Goal: Information Seeking & Learning: Learn about a topic

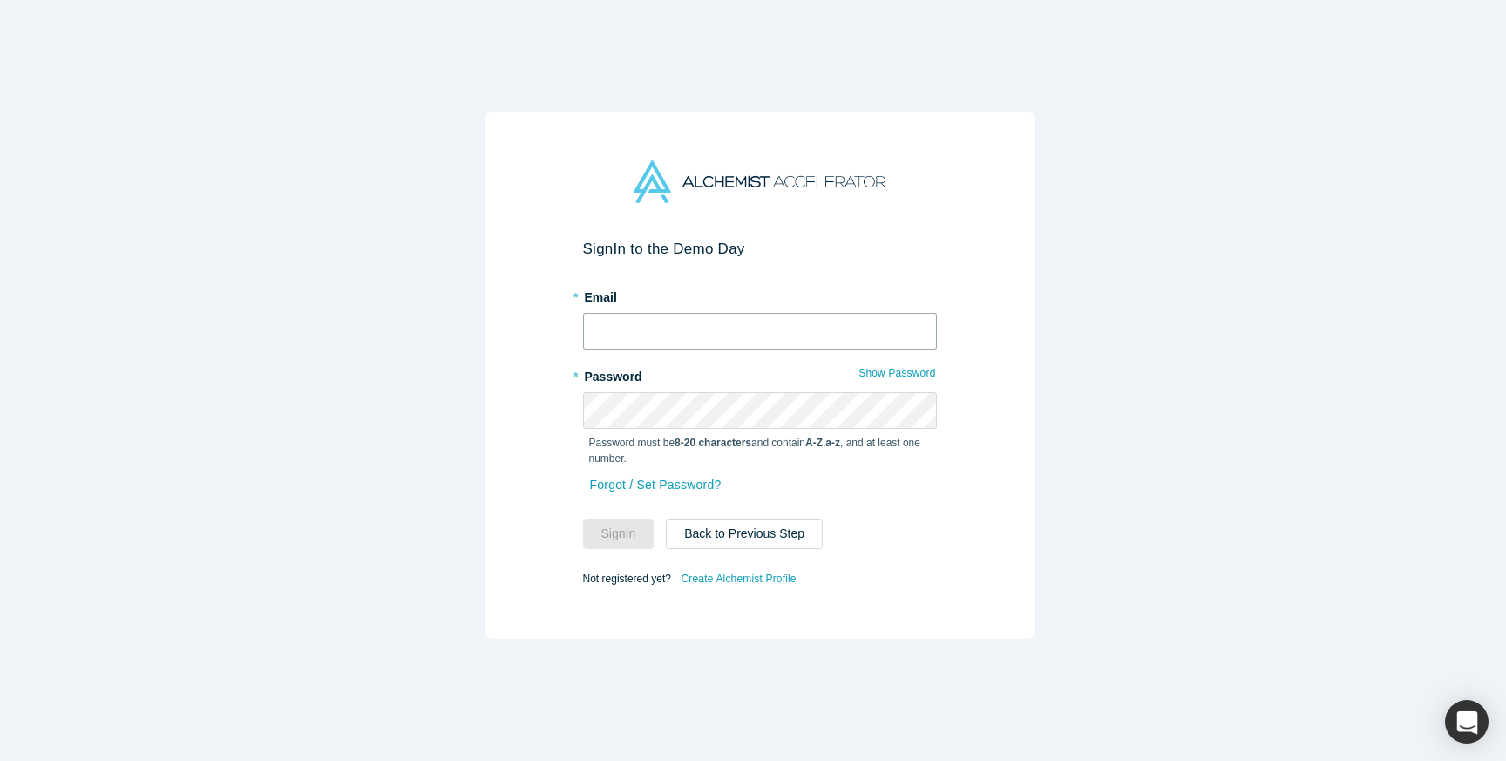
click at [665, 322] on input "text" at bounding box center [760, 331] width 354 height 37
type input "phuongthilenguyen@gmail.com"
click at [635, 527] on button "Sign In" at bounding box center [618, 534] width 71 height 31
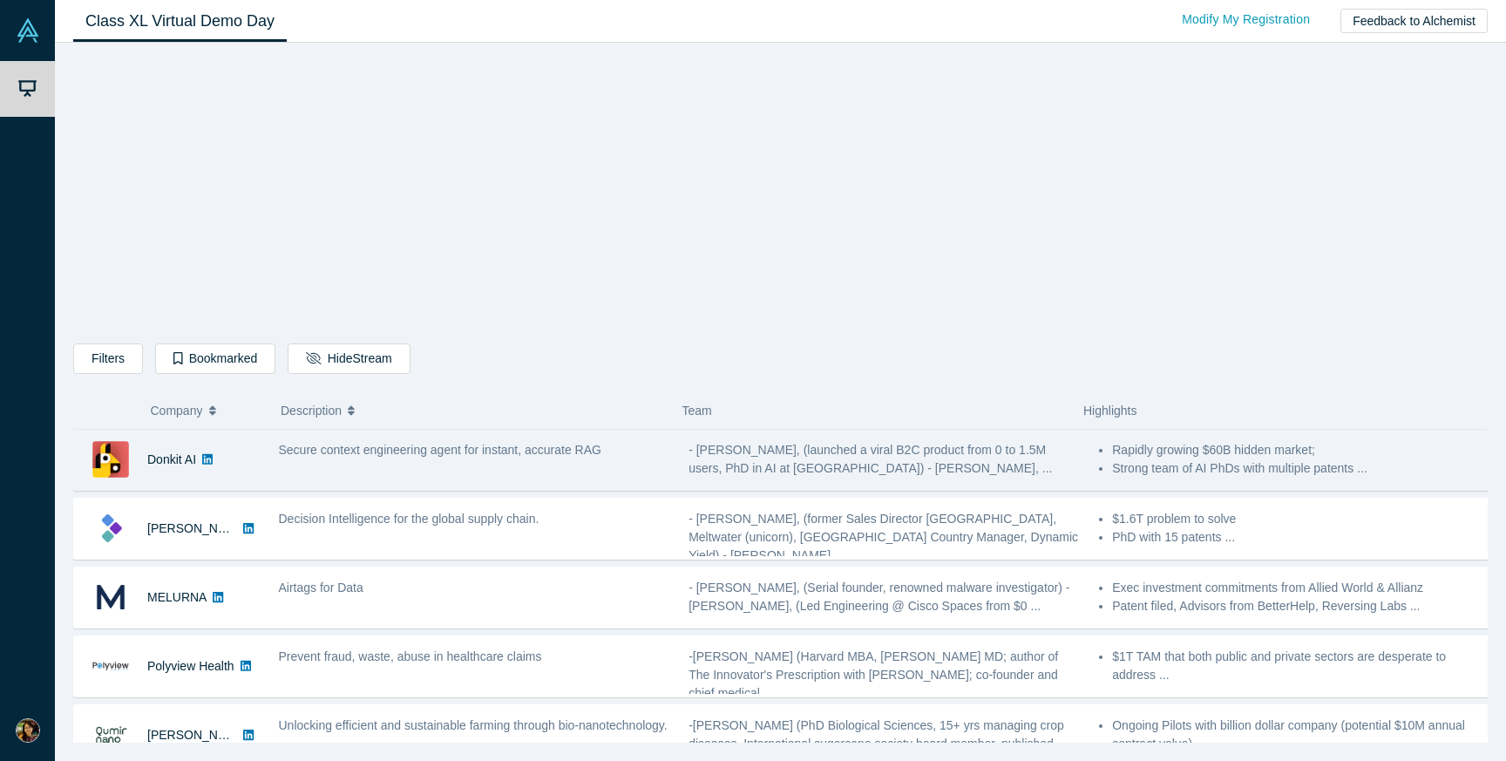
click at [528, 458] on div "Secure context engineering agent for instant, accurate RAG" at bounding box center [475, 450] width 392 height 18
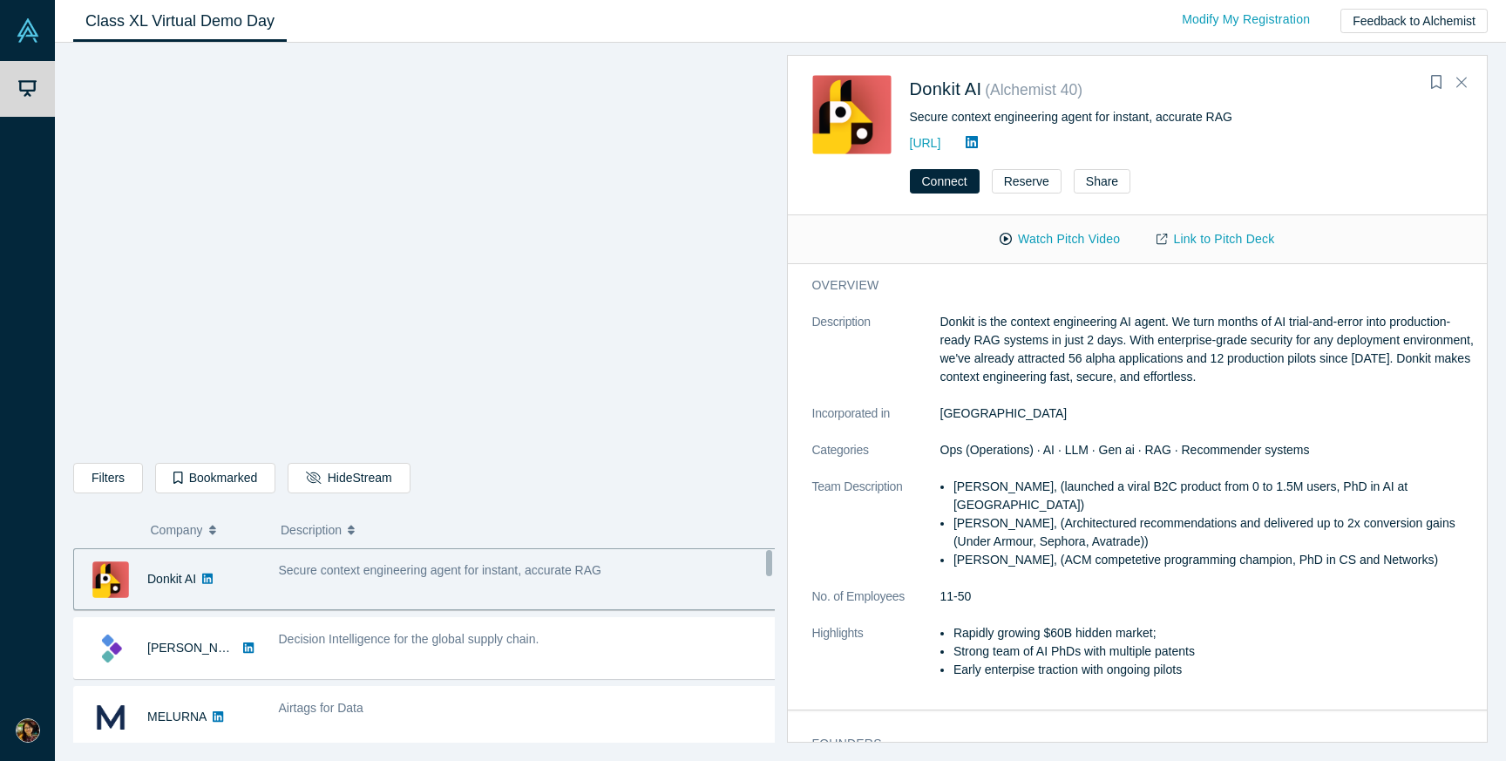
scroll to position [2, 0]
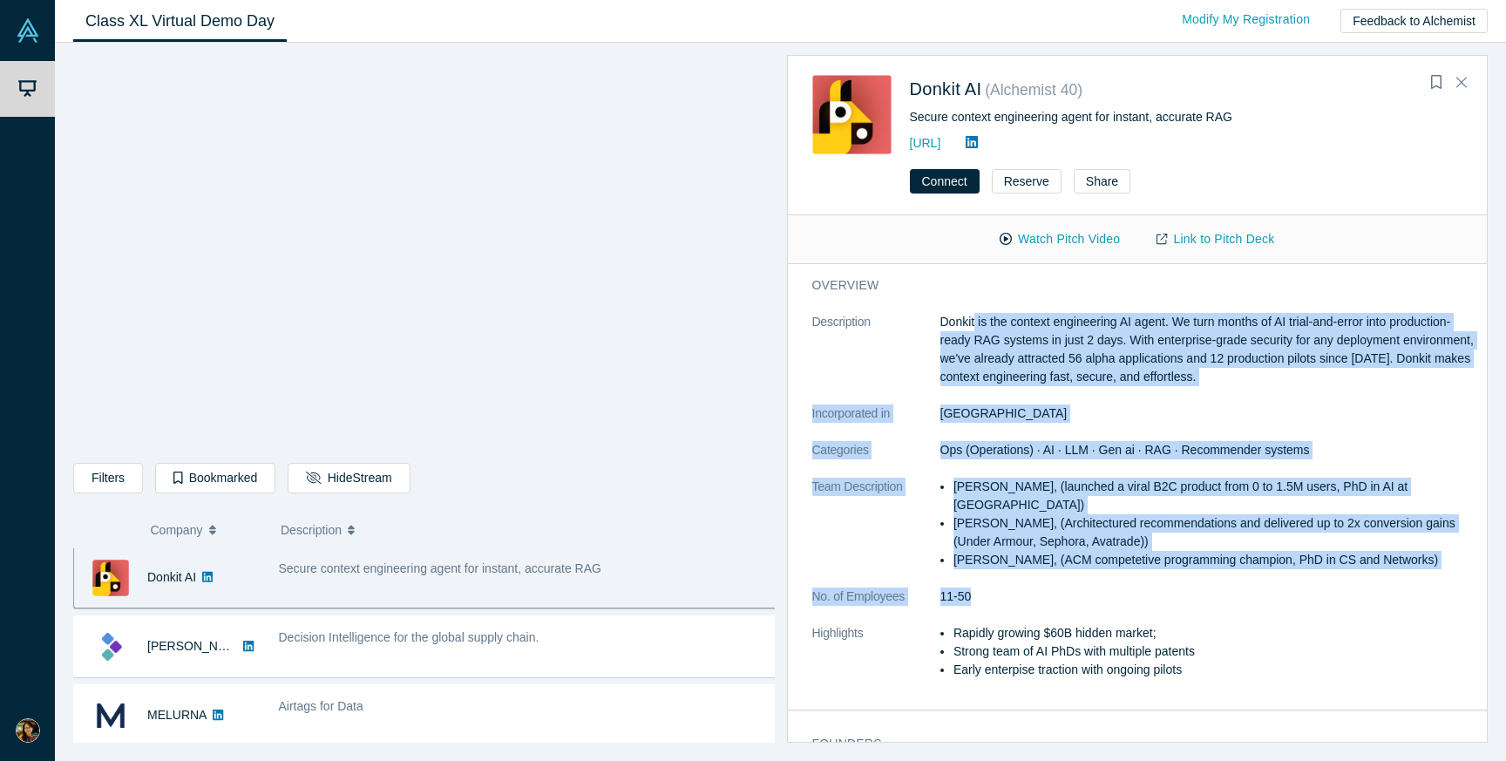
drag, startPoint x: 974, startPoint y: 317, endPoint x: 1124, endPoint y: 601, distance: 321.7
click at [1126, 601] on dl "Description Donkit is the context engineering AI agent. We turn months of AI tr…" at bounding box center [1144, 505] width 664 height 384
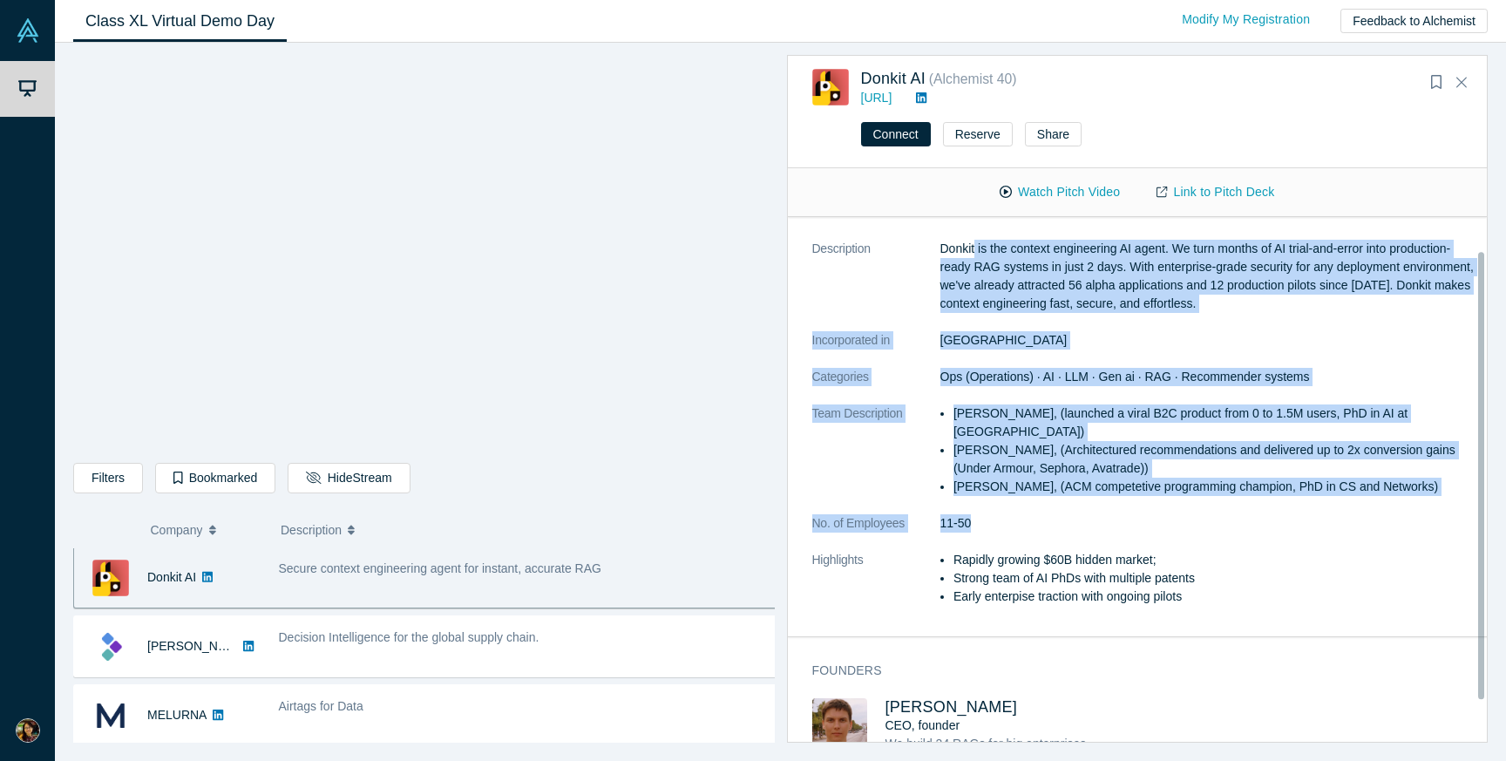
scroll to position [38, 0]
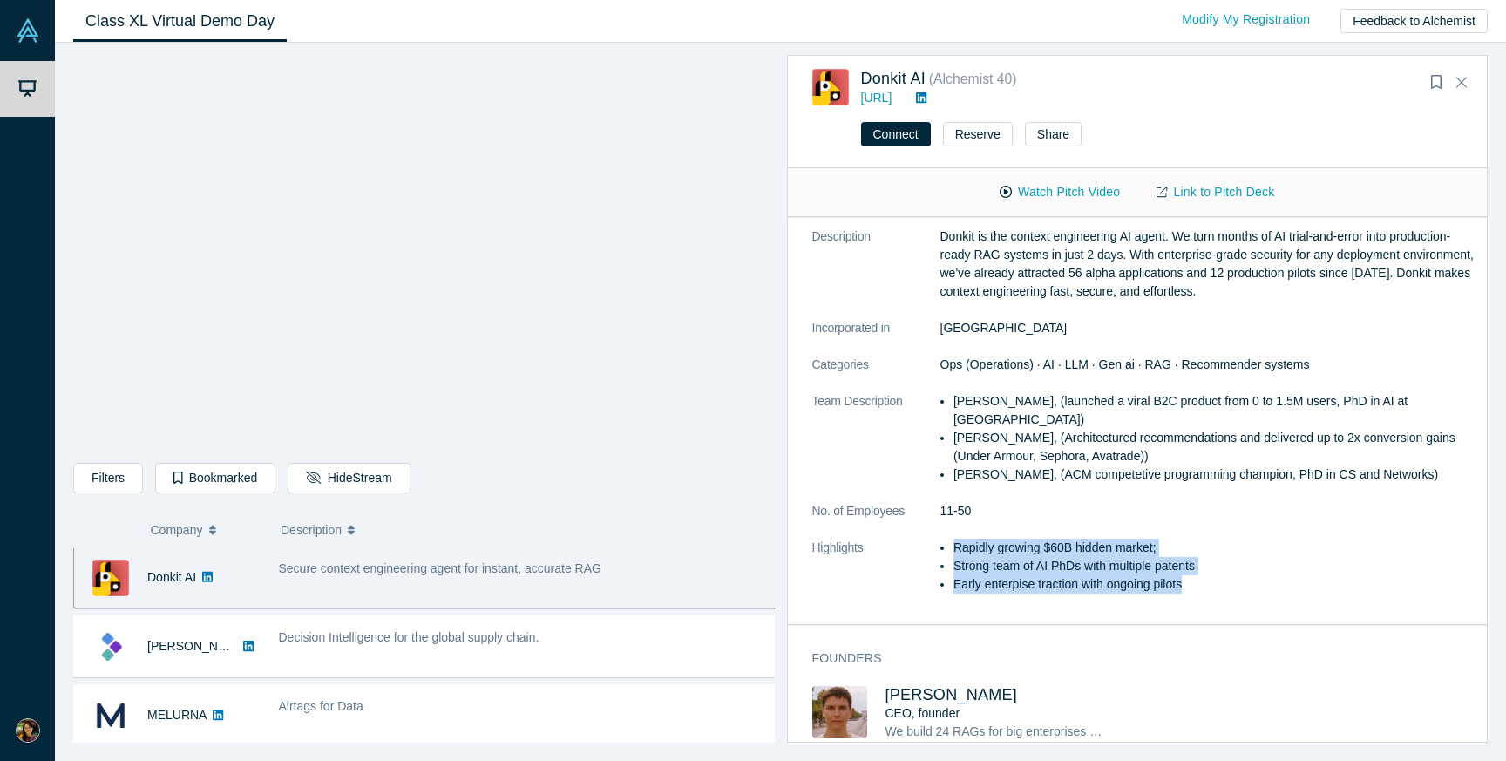
drag, startPoint x: 955, startPoint y: 546, endPoint x: 1205, endPoint y: 594, distance: 254.9
click at [1205, 594] on dl "Description Donkit is the context engineering AI agent. We turn months of AI tr…" at bounding box center [1144, 419] width 664 height 384
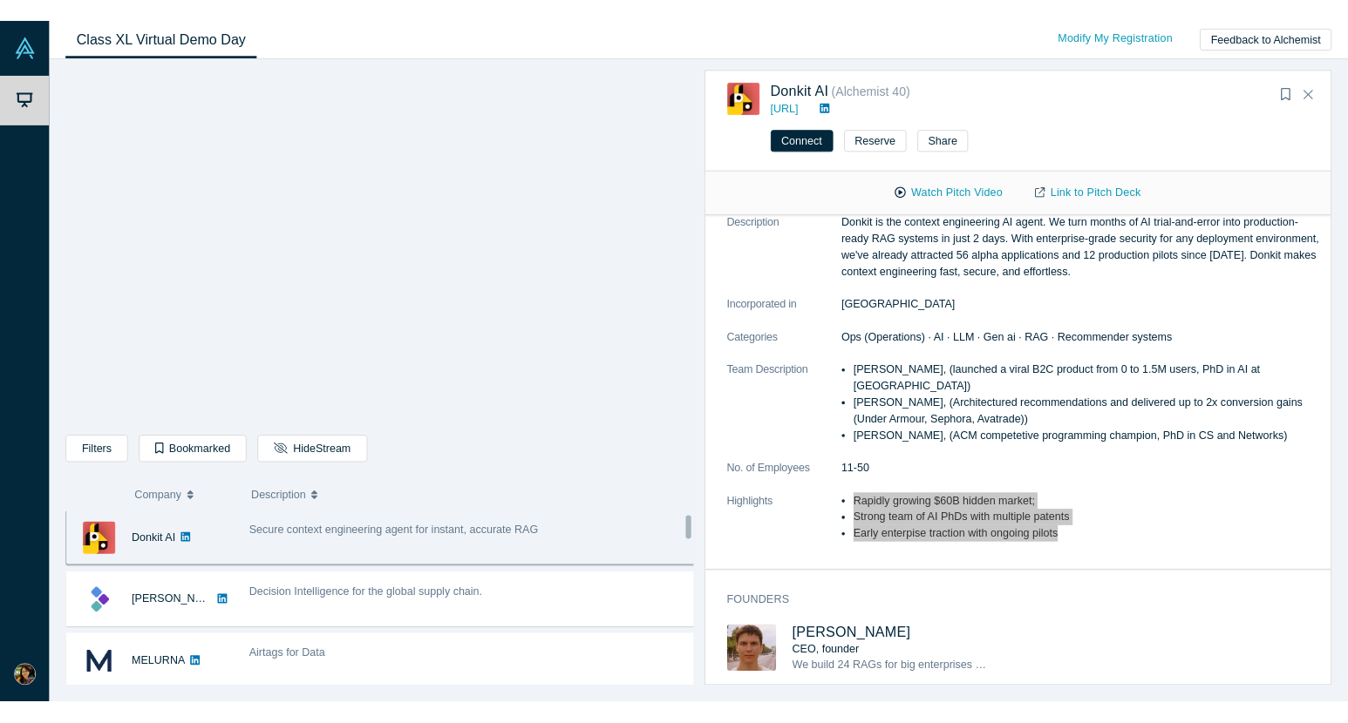
scroll to position [0, 0]
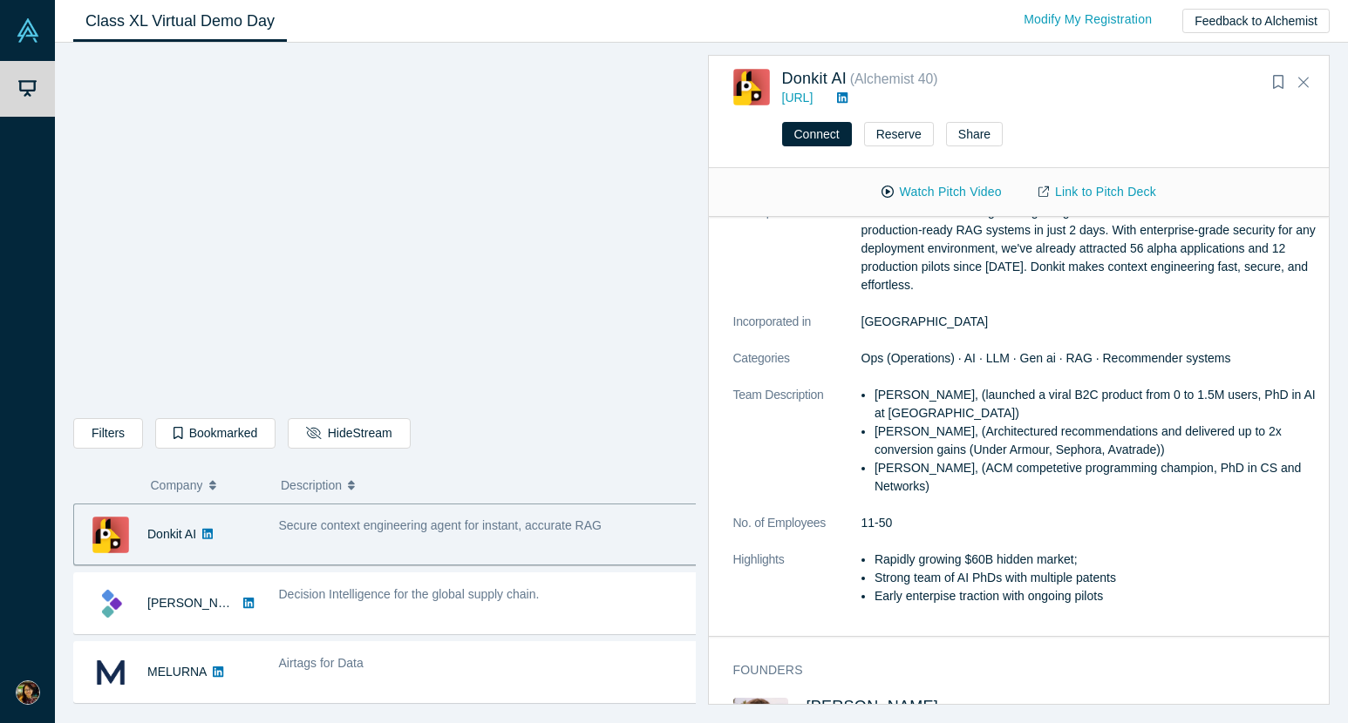
click at [737, 445] on dt "Team Description" at bounding box center [797, 450] width 128 height 128
click at [759, 459] on dt "Team Description" at bounding box center [797, 450] width 128 height 128
click at [712, 487] on div "overview Description Donkit is the context engineering AI agent. We turn months…" at bounding box center [1026, 395] width 634 height 482
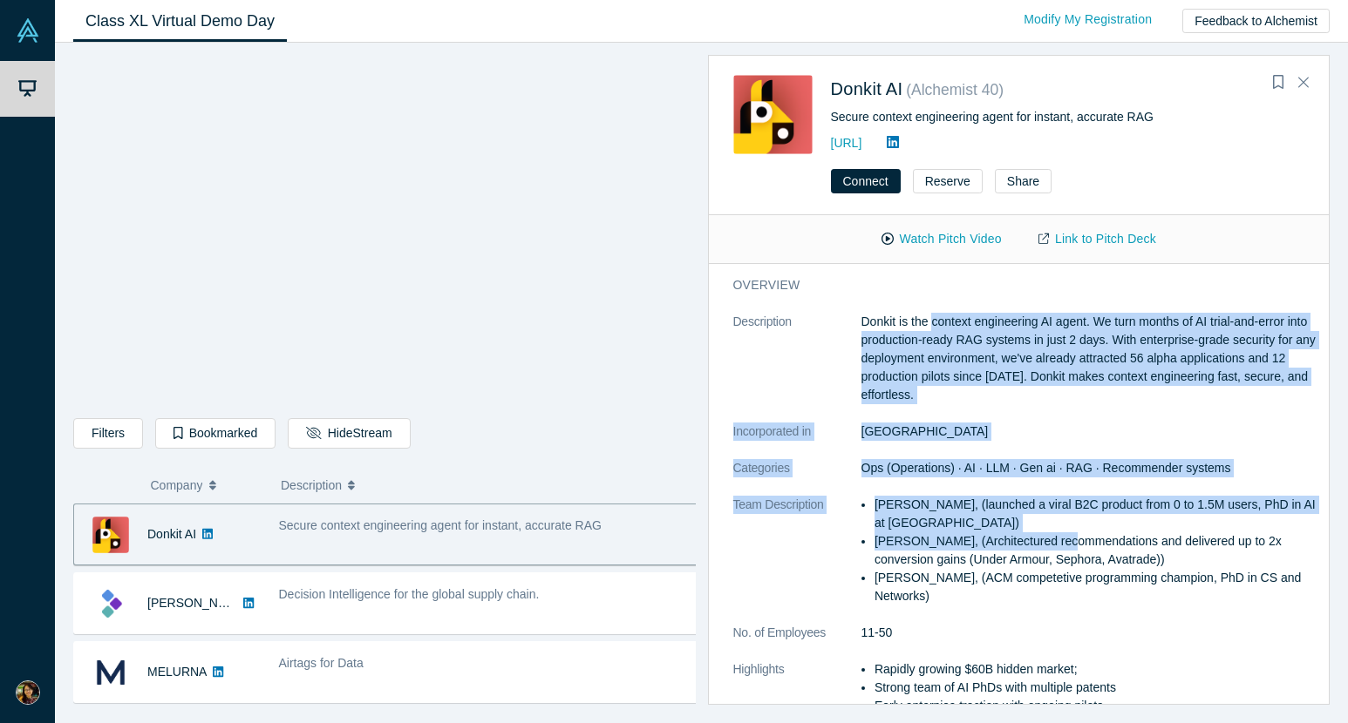
drag, startPoint x: 932, startPoint y: 322, endPoint x: 1062, endPoint y: 535, distance: 249.6
click at [1062, 535] on dl "Description Donkit is the context engineering AI agent. We turn months of AI tr…" at bounding box center [1025, 523] width 585 height 421
click at [1019, 476] on dd "Ops (Operations) · AI · LLM · Gen ai · RAG · Recommender systems" at bounding box center [1089, 468] width 457 height 18
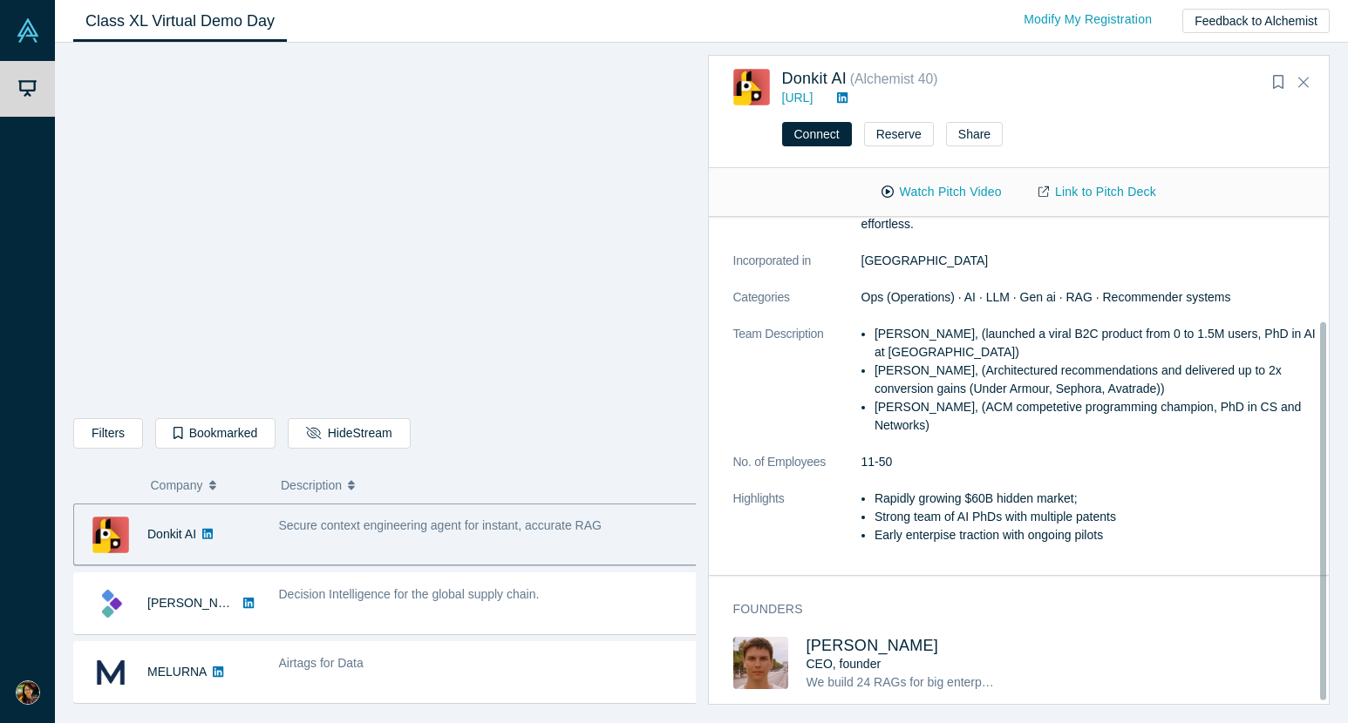
scroll to position [137, 0]
click at [1069, 197] on link "Link to Pitch Deck" at bounding box center [1097, 192] width 154 height 31
click at [961, 196] on button "Watch Pitch Video" at bounding box center [941, 192] width 157 height 31
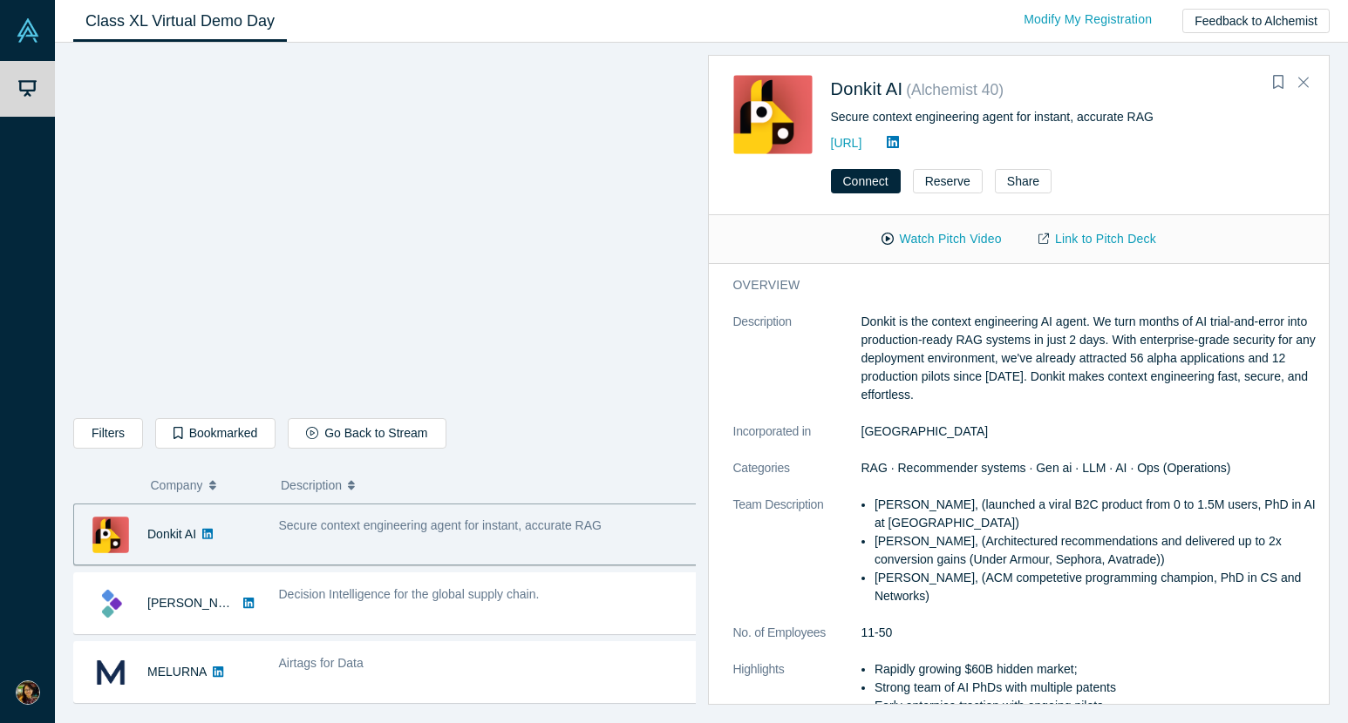
click at [202, 22] on link "Class XL Virtual Demo Day" at bounding box center [180, 21] width 214 height 41
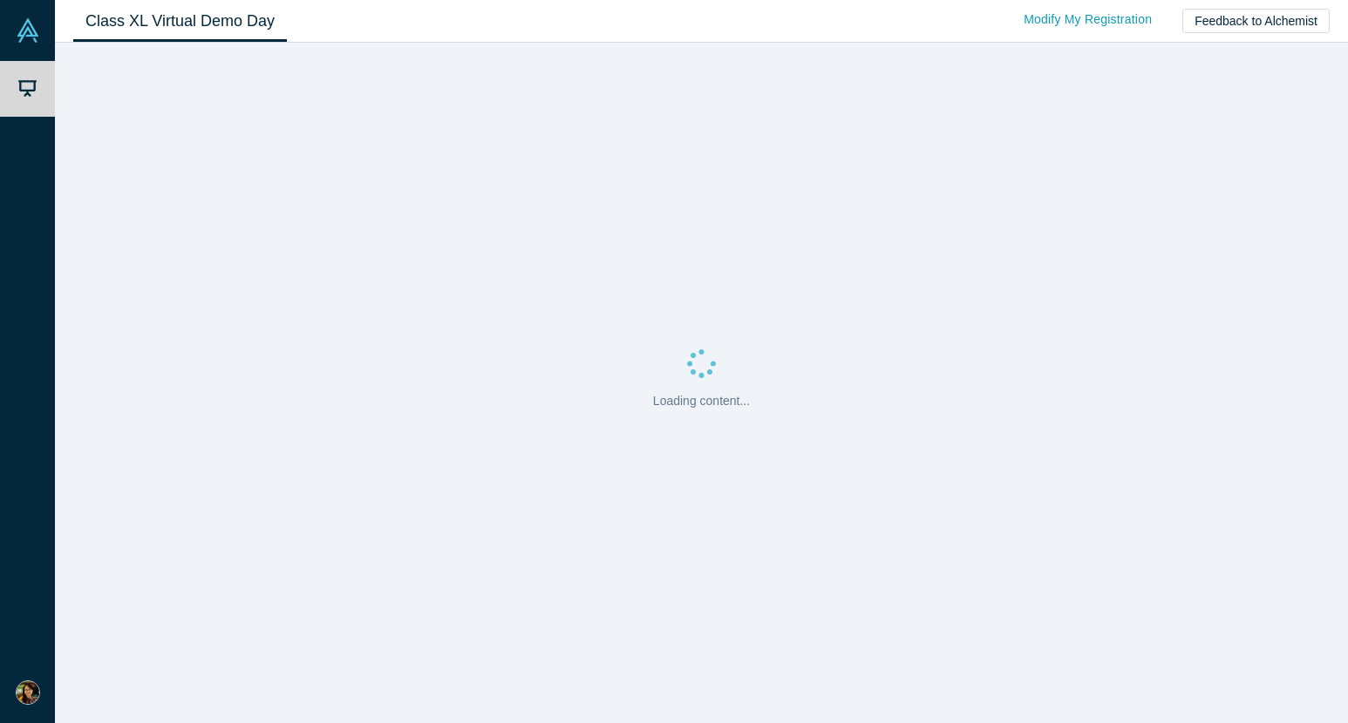
click at [138, 34] on link "Class XL Virtual Demo Day" at bounding box center [180, 21] width 214 height 41
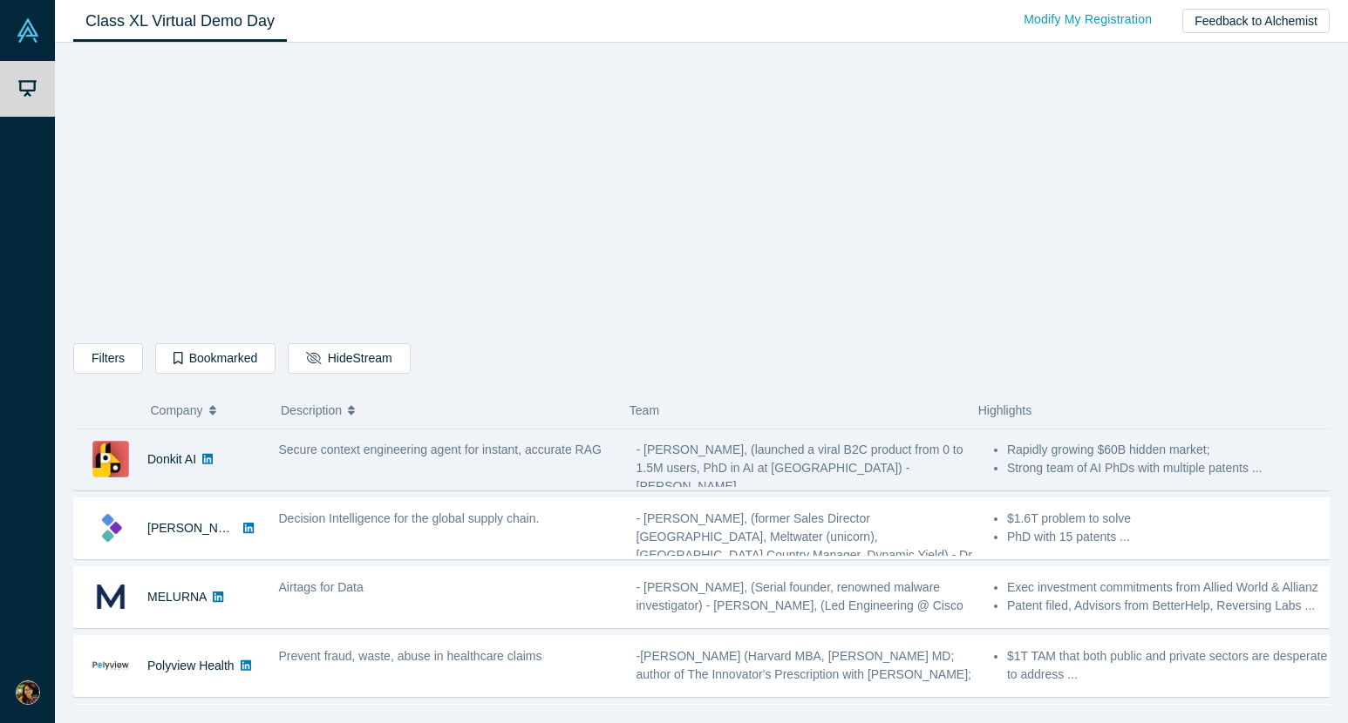
click at [492, 475] on div "Secure context engineering agent for instant, accurate RAG" at bounding box center [447, 459] width 357 height 55
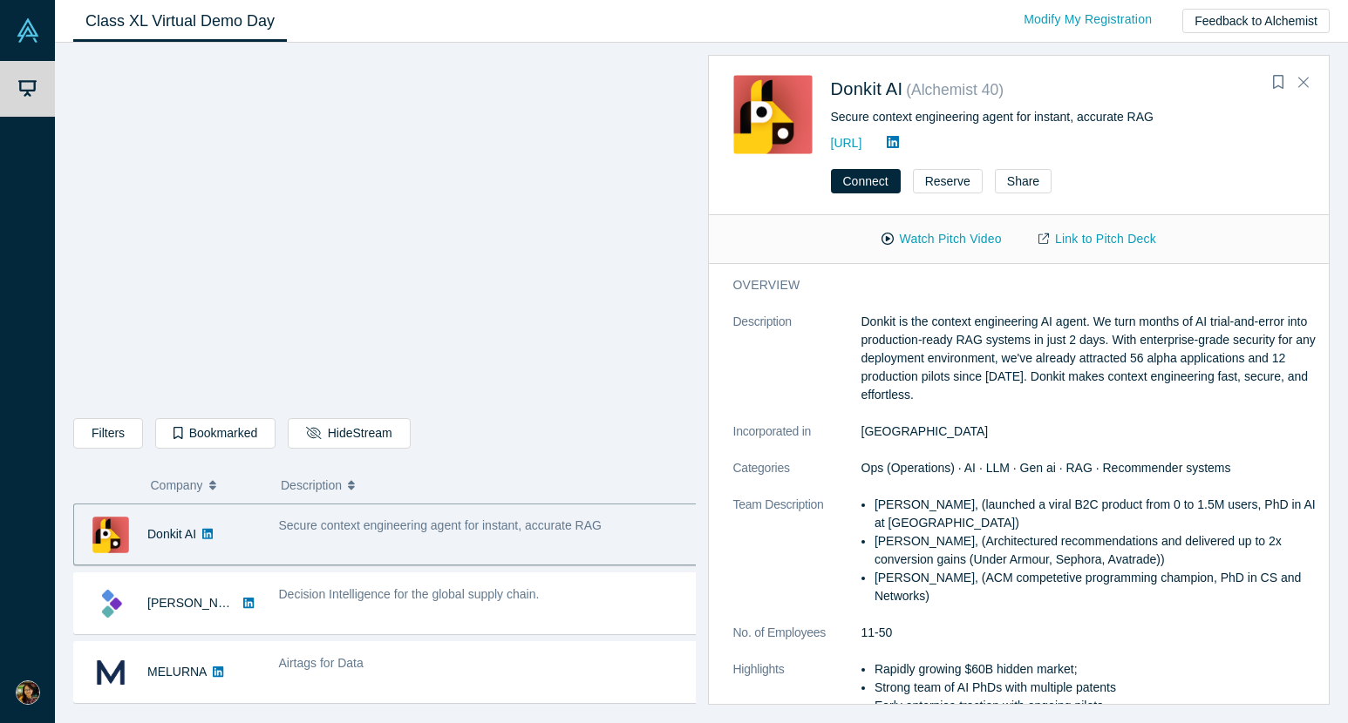
click at [612, 434] on div "Filters AI Artificial Intelligence B2B SaaS AI (Artificial Intelligence) Data A…" at bounding box center [384, 436] width 622 height 37
click at [569, 416] on div at bounding box center [384, 237] width 622 height 363
click at [921, 325] on p "Donkit is the context engineering AI agent. We turn months of AI trial-and-erro…" at bounding box center [1089, 359] width 457 height 92
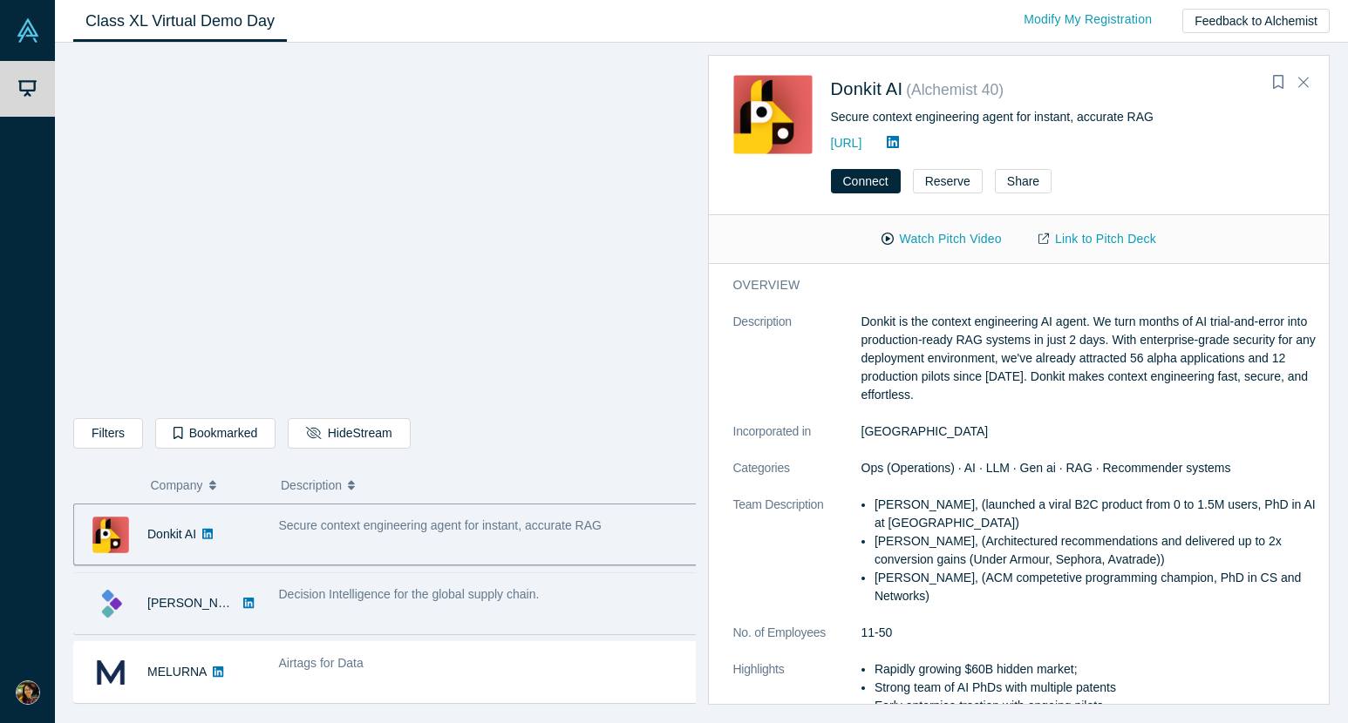
click at [359, 614] on div "Decision Intelligence for the global supply chain." at bounding box center [488, 603] width 438 height 55
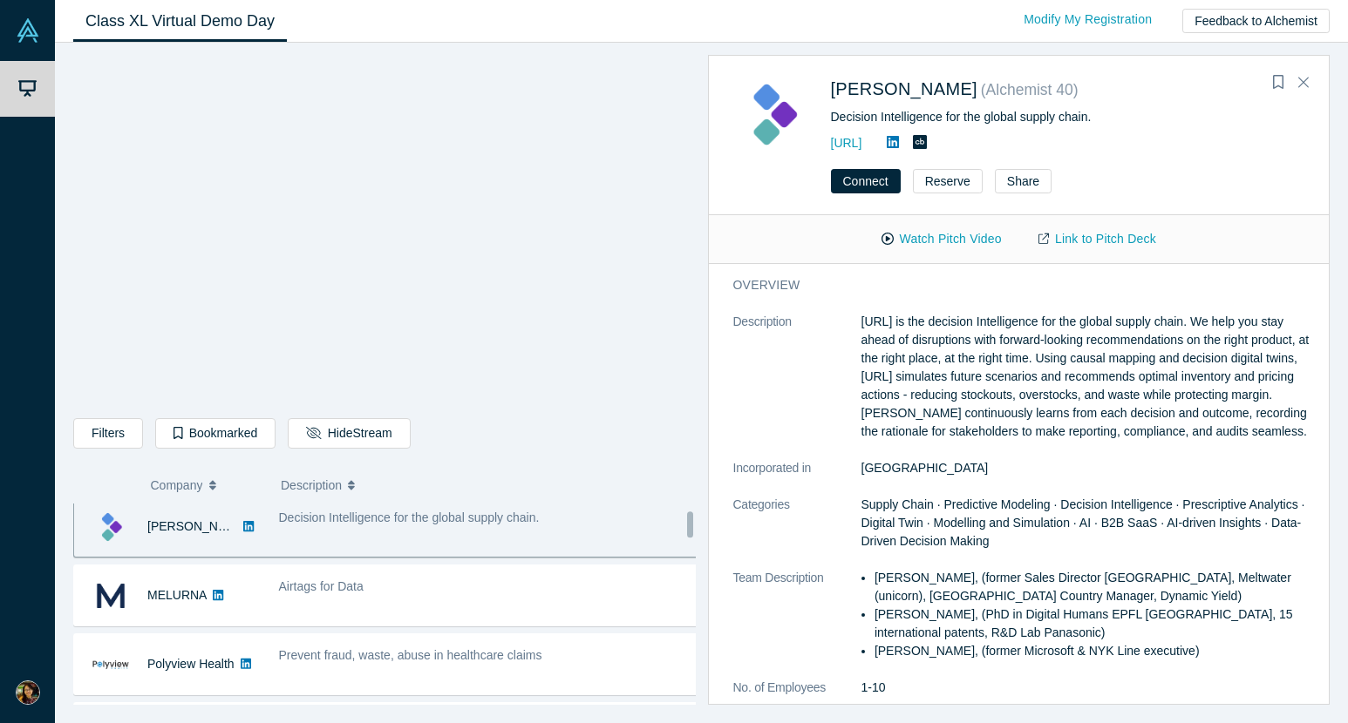
scroll to position [84, 0]
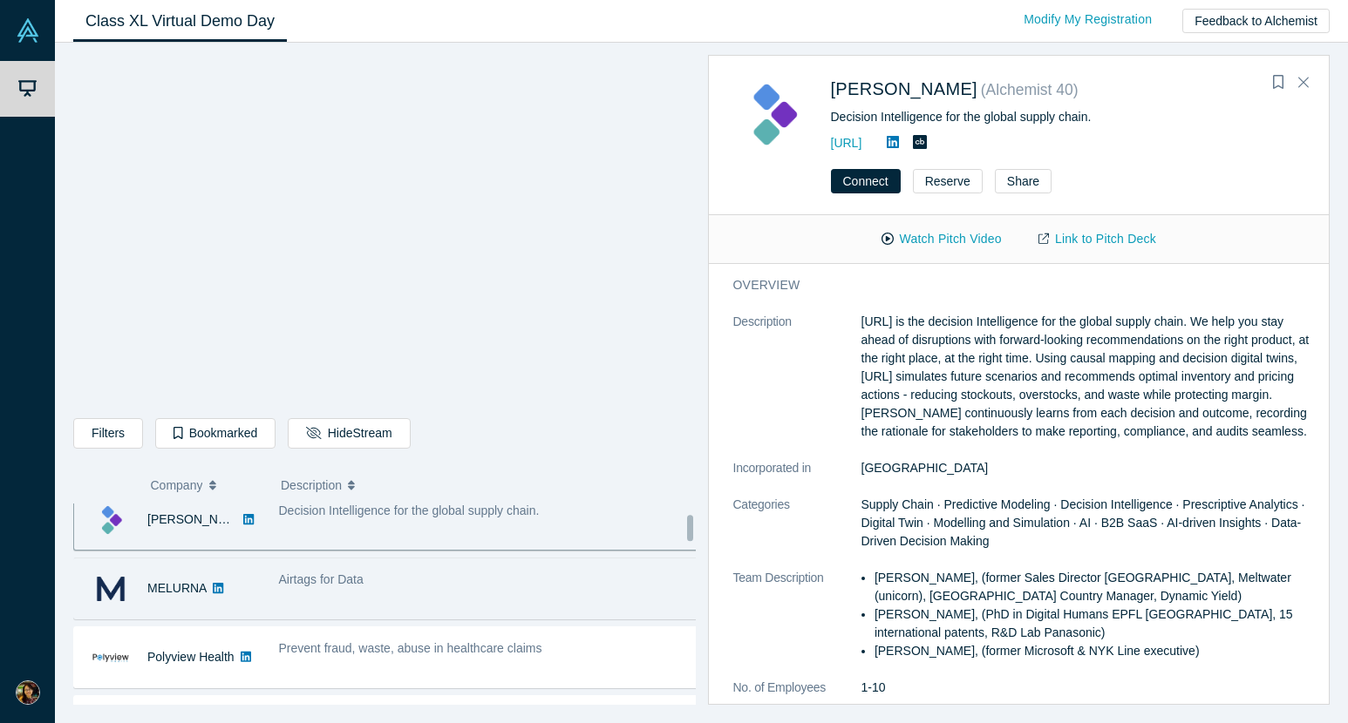
click at [445, 586] on div "Airtags for Data" at bounding box center [489, 580] width 420 height 18
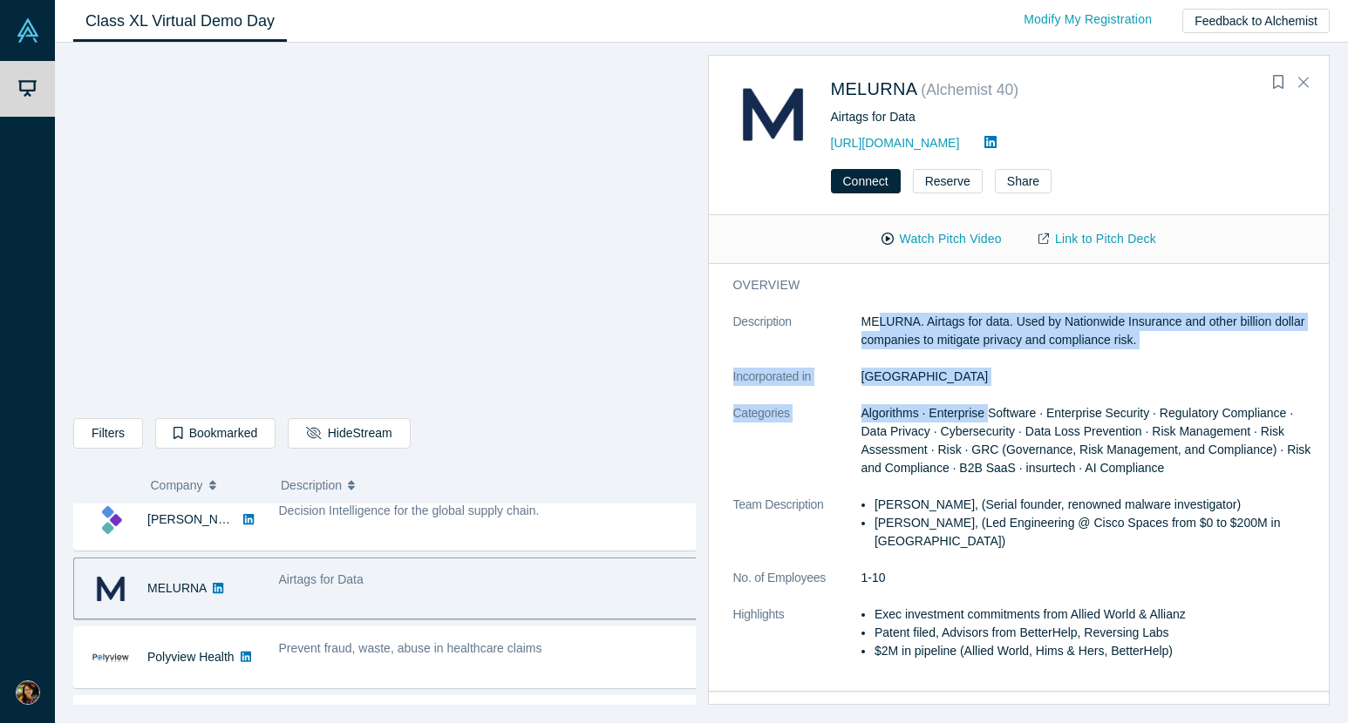
drag, startPoint x: 877, startPoint y: 320, endPoint x: 990, endPoint y: 420, distance: 151.3
click at [990, 420] on dl "Description MELURNA. Airtags for data. Used by Nationwide Insurance and other b…" at bounding box center [1025, 496] width 585 height 366
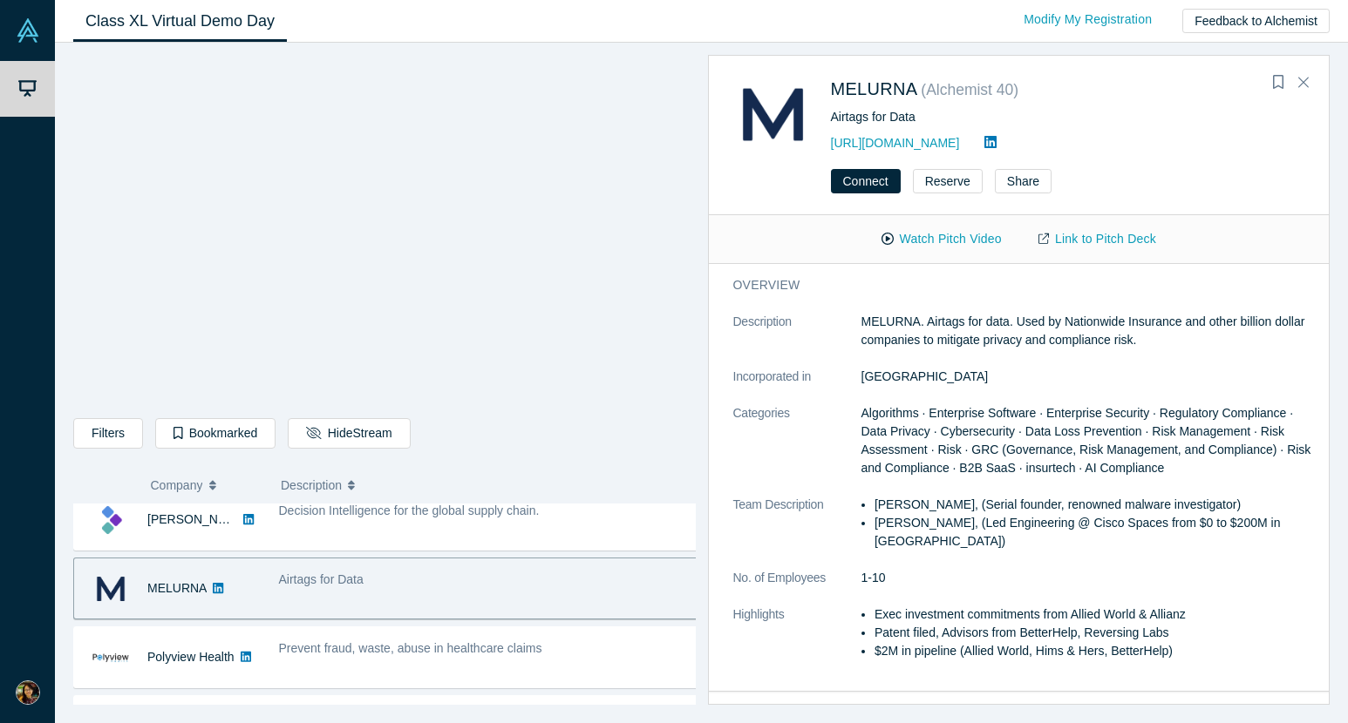
click at [944, 440] on dd "Algorithms · Enterprise Software · Enterprise Security · Regulatory Compliance …" at bounding box center [1089, 440] width 457 height 73
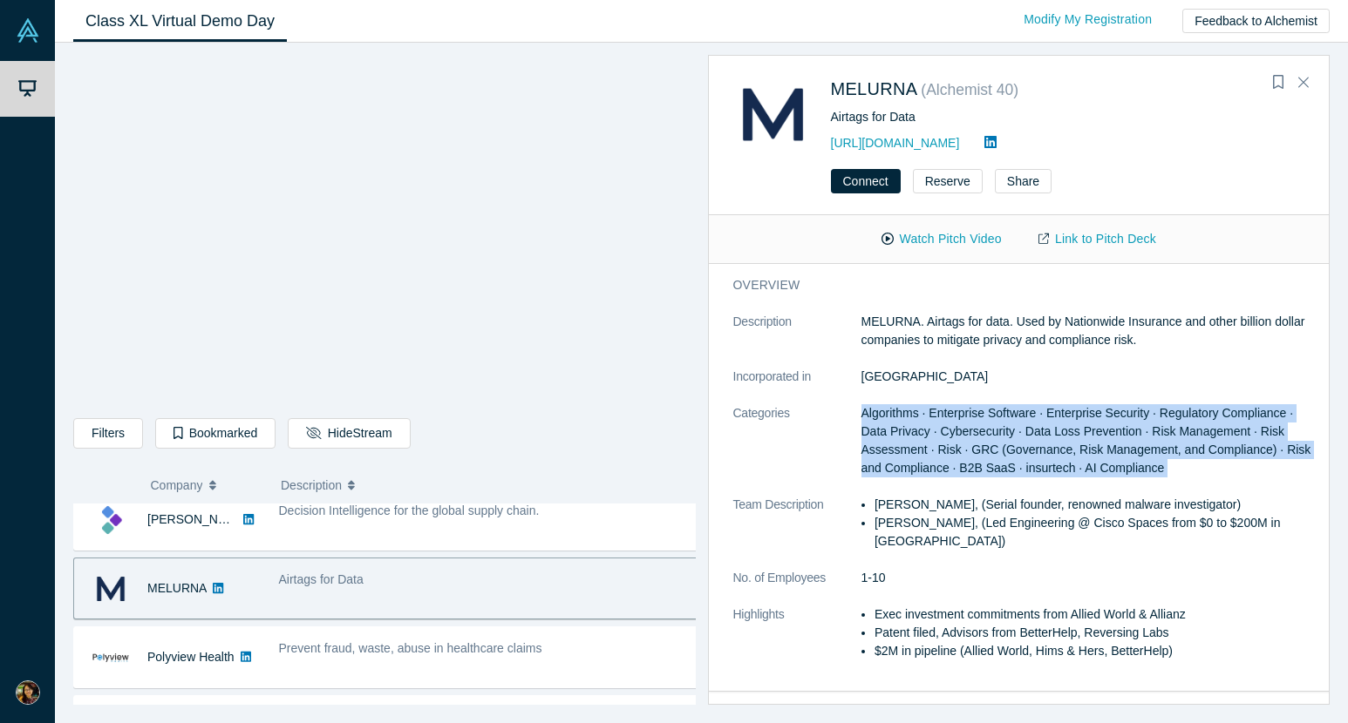
click at [944, 440] on dd "Algorithms · Enterprise Software · Enterprise Security · Regulatory Compliance …" at bounding box center [1089, 440] width 457 height 73
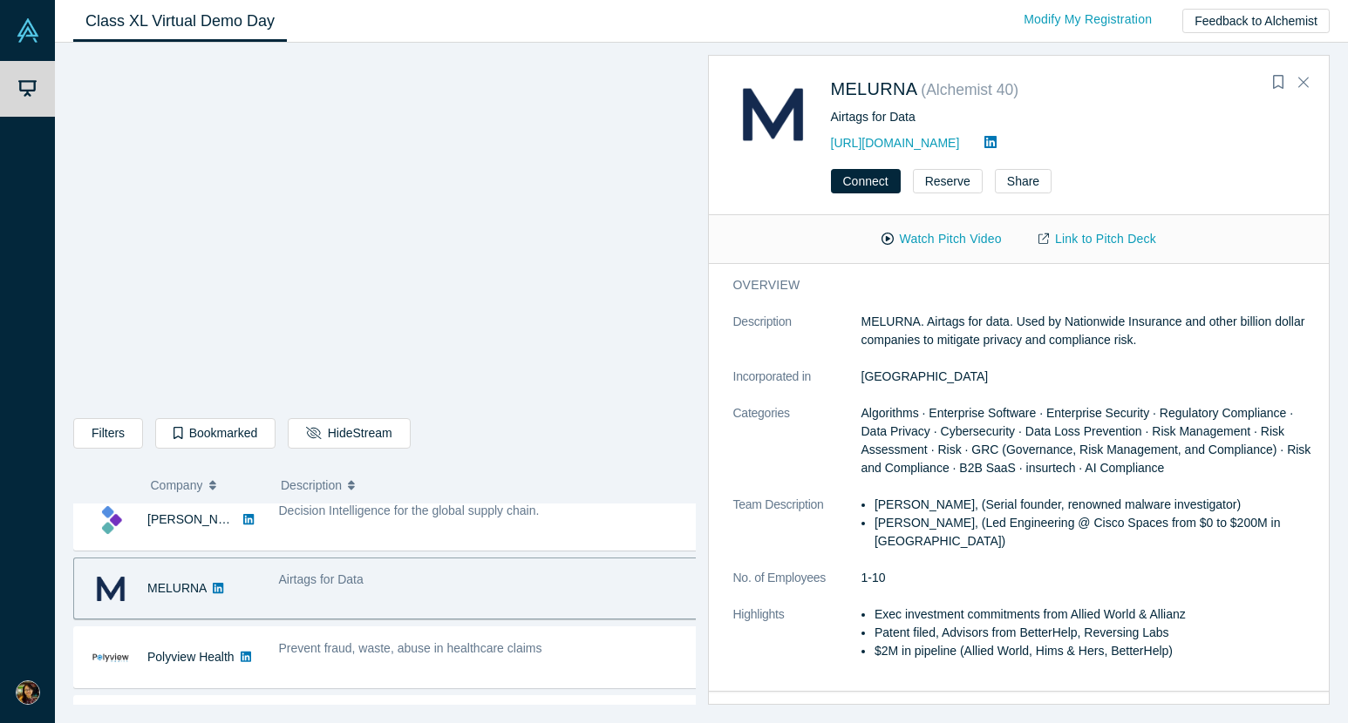
click at [920, 504] on li "[PERSON_NAME], (Serial founder, renowned malware investigator)" at bounding box center [1095, 505] width 443 height 18
click at [920, 527] on li "[PERSON_NAME], (Led Engineering @ Cisco Spaces from $0 to $200M in [GEOGRAPHIC_…" at bounding box center [1095, 532] width 443 height 37
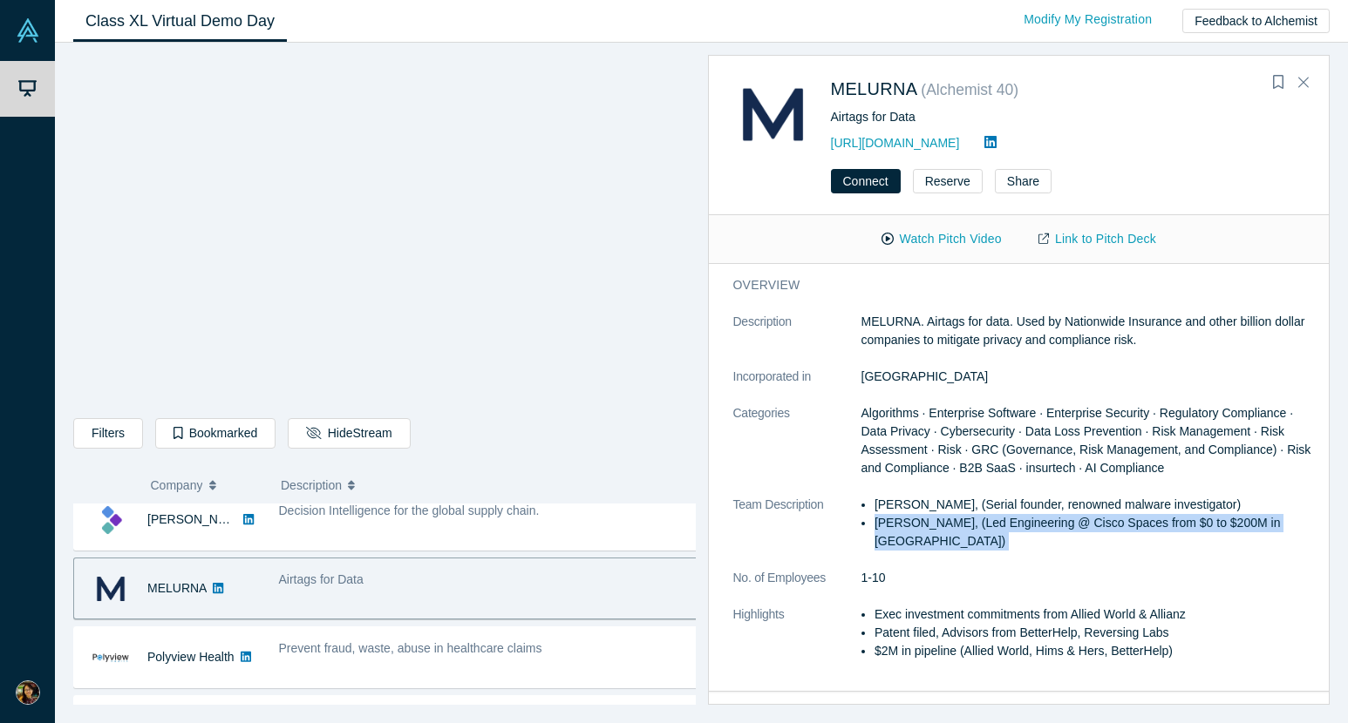
click at [920, 527] on li "[PERSON_NAME], (Led Engineering @ Cisco Spaces from $0 to $200M in [GEOGRAPHIC_…" at bounding box center [1095, 532] width 443 height 37
click at [920, 552] on dl "Description MELURNA. Airtags for data. Used by Nationwide Insurance and other b…" at bounding box center [1025, 496] width 585 height 366
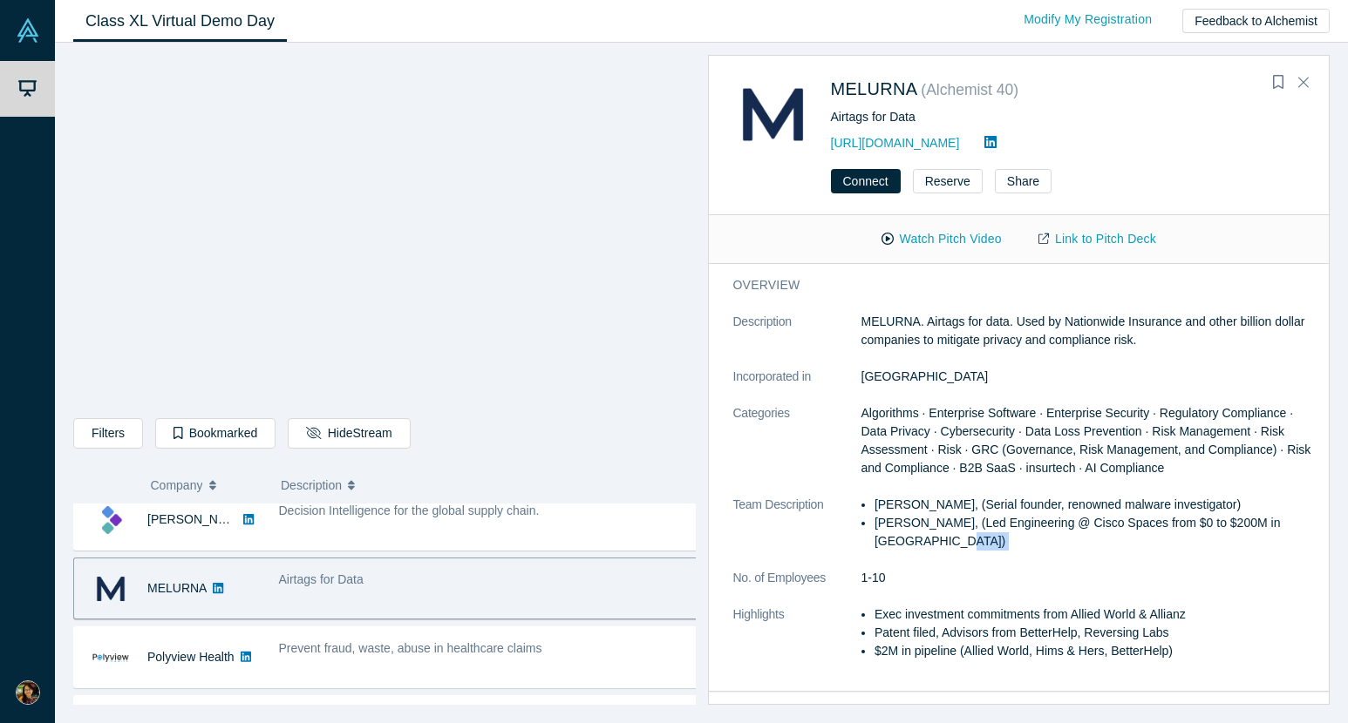
click at [920, 552] on dl "Description MELURNA. Airtags for data. Used by Nationwide Insurance and other b…" at bounding box center [1025, 496] width 585 height 366
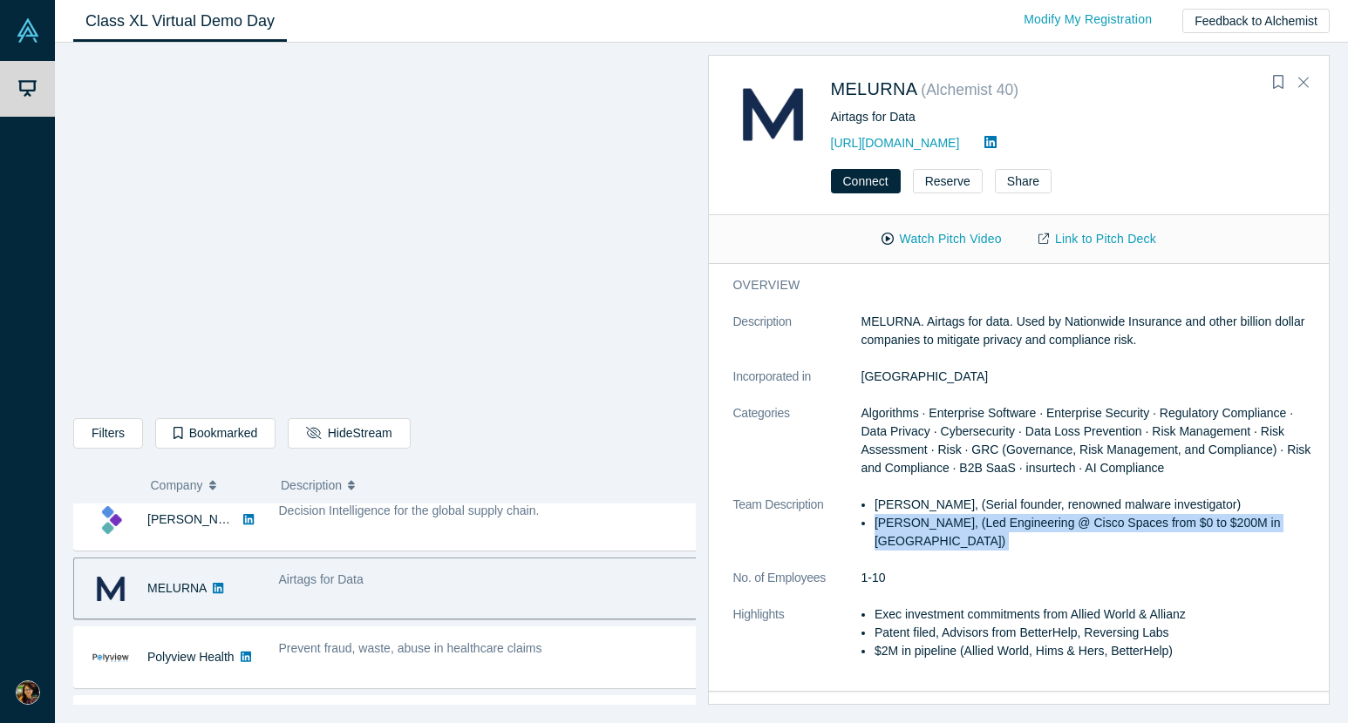
click at [920, 552] on dl "Description MELURNA. Airtags for data. Used by Nationwide Insurance and other b…" at bounding box center [1025, 496] width 585 height 366
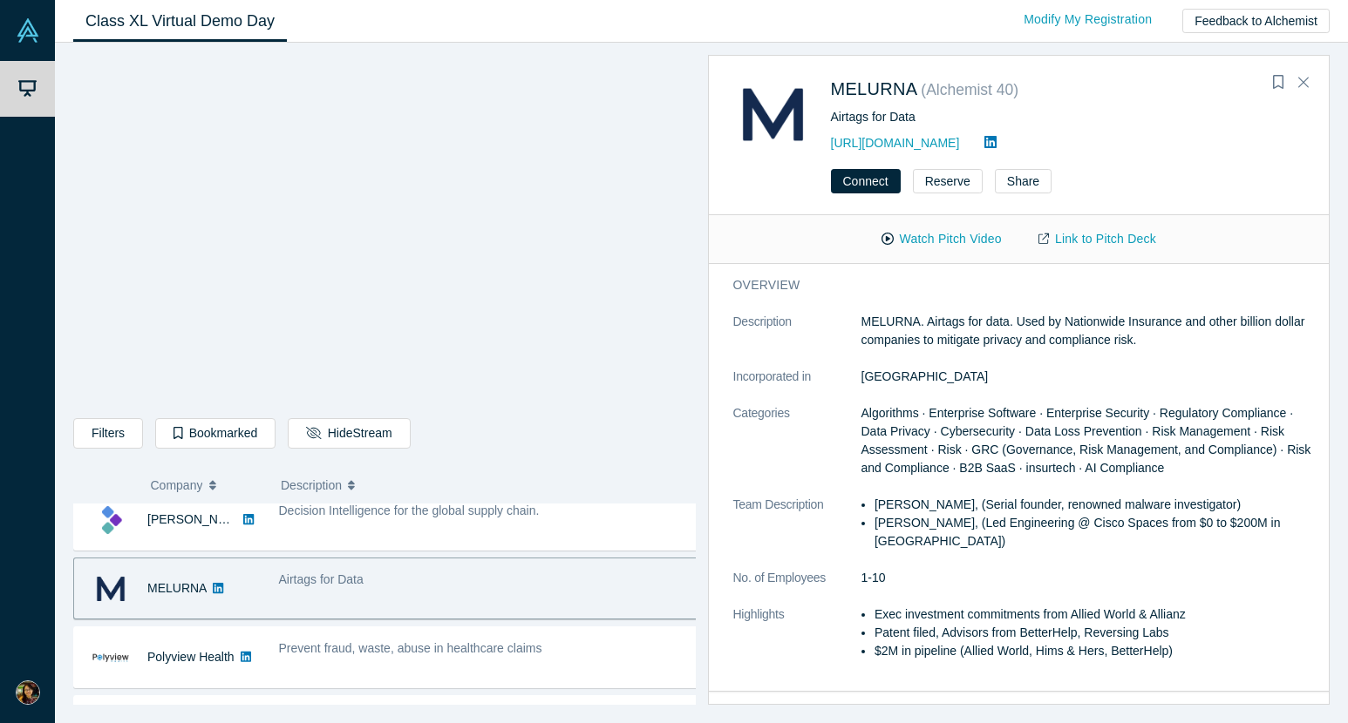
click at [867, 593] on dl "Description MELURNA. Airtags for data. Used by Nationwide Insurance and other b…" at bounding box center [1025, 496] width 585 height 366
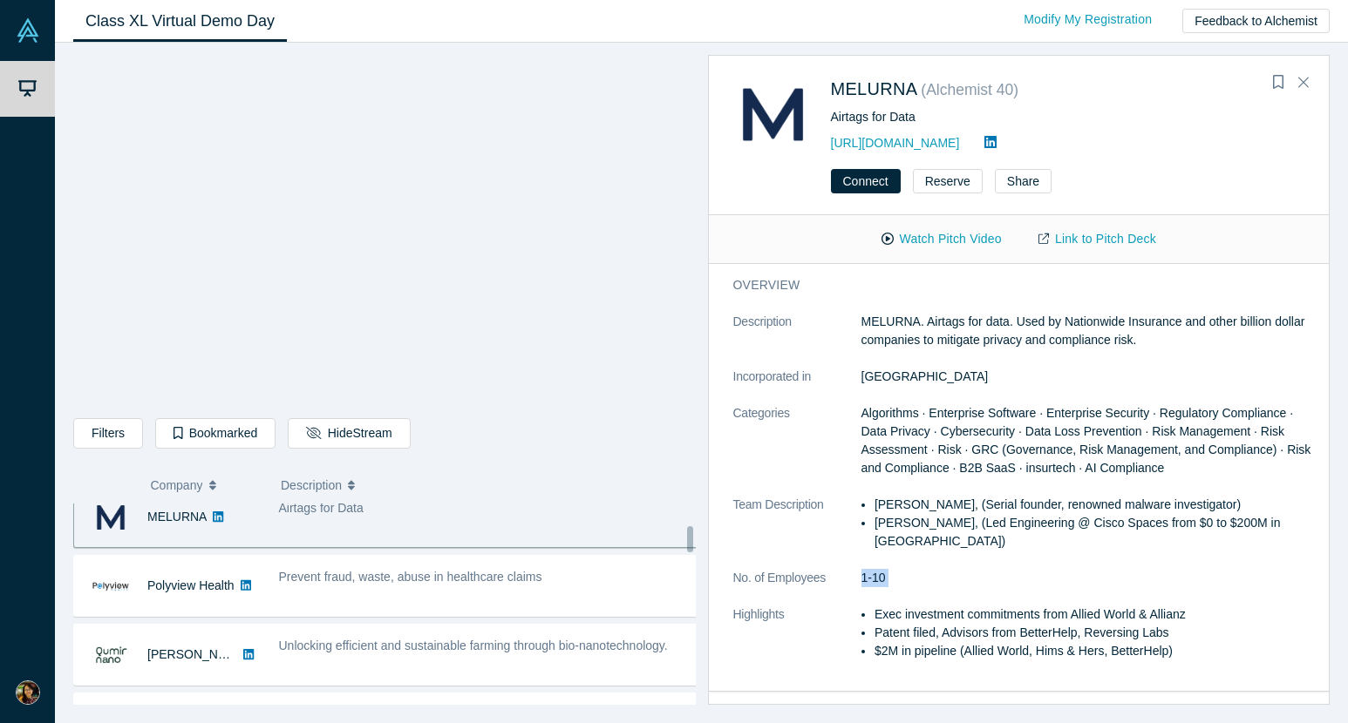
scroll to position [149, 0]
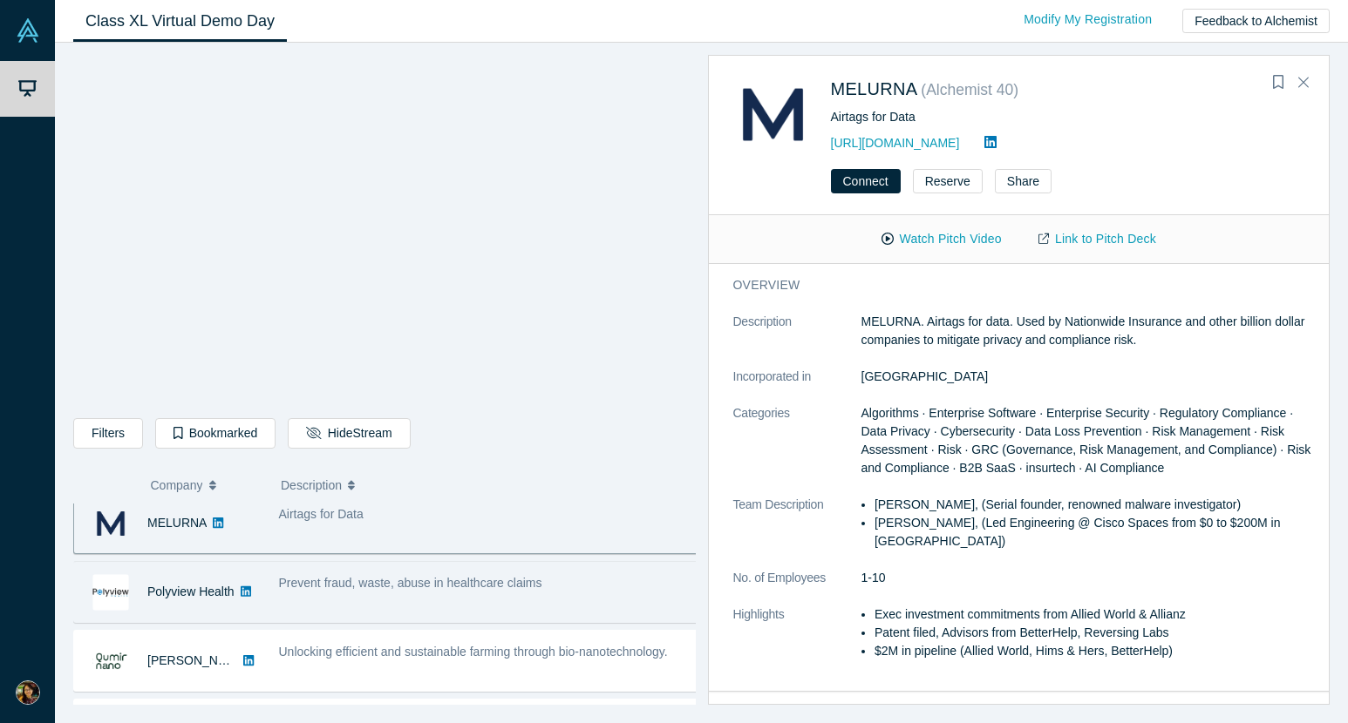
click at [493, 602] on div "Prevent fraud, waste, abuse in healthcare claims" at bounding box center [488, 592] width 438 height 55
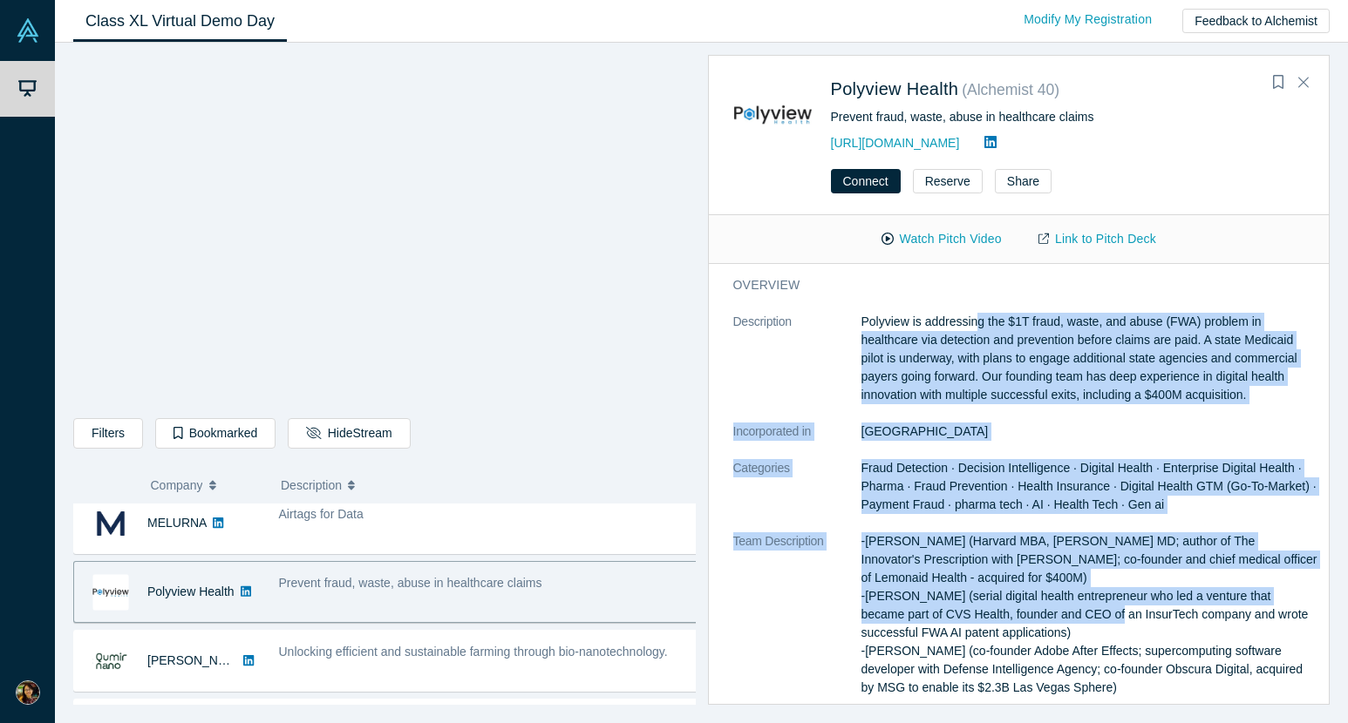
drag, startPoint x: 975, startPoint y: 319, endPoint x: 1076, endPoint y: 621, distance: 318.6
click at [1076, 620] on dl "Description Polyview is addressing the $1T fraud, waste, and abuse (FWA) proble…" at bounding box center [1025, 569] width 585 height 513
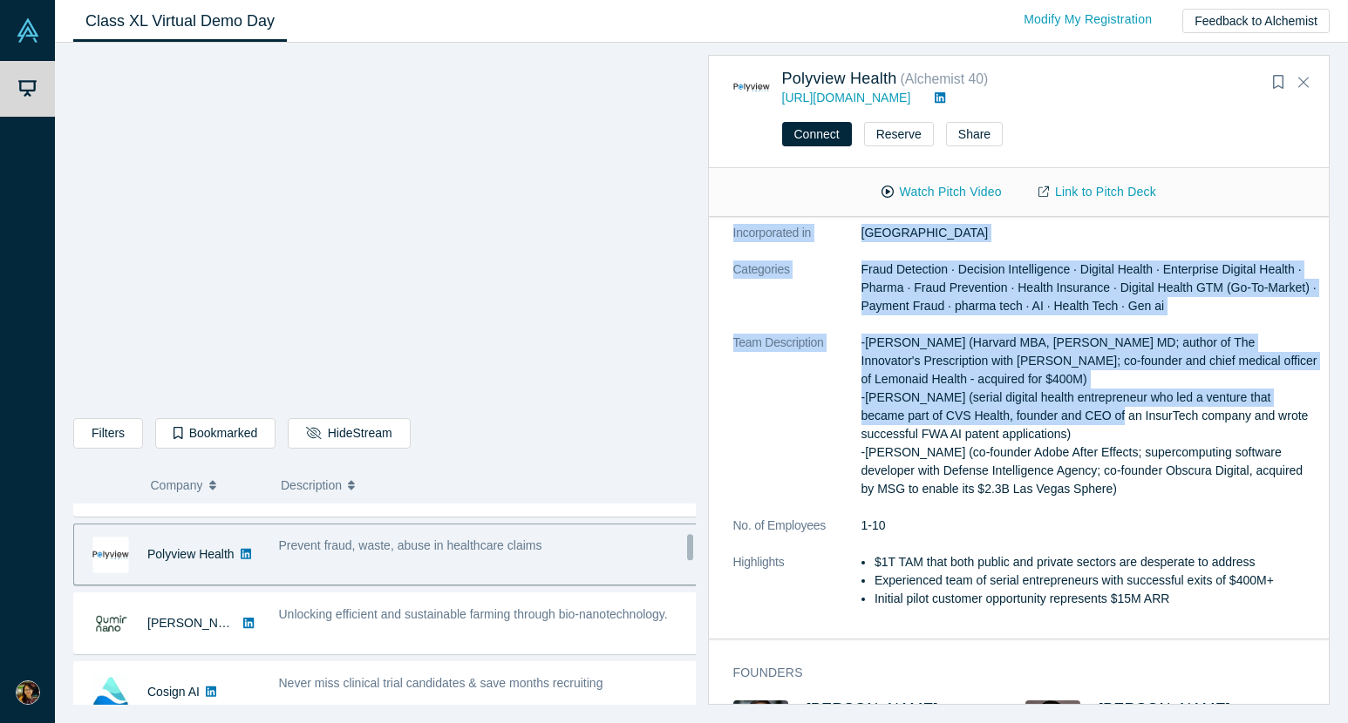
scroll to position [182, 0]
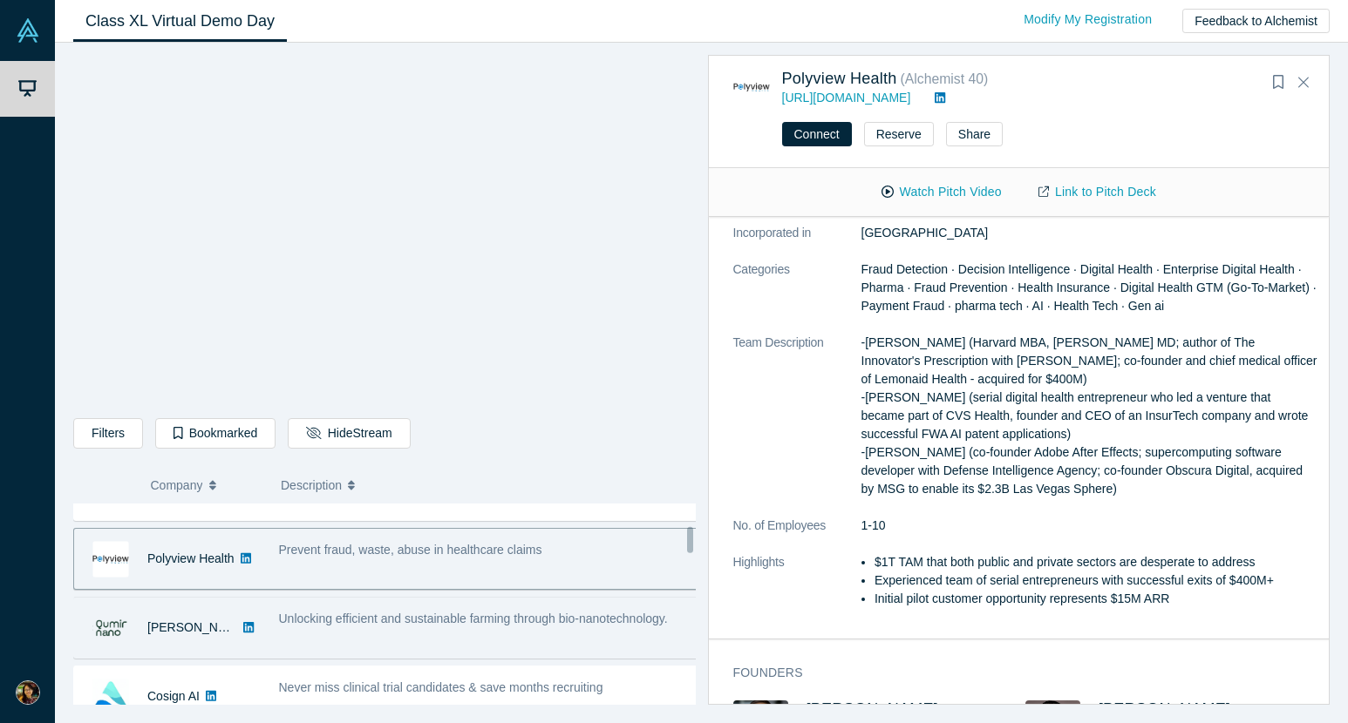
click at [515, 633] on div "Unlocking efficient and sustainable farming through bio-nanotechnology." at bounding box center [488, 628] width 438 height 55
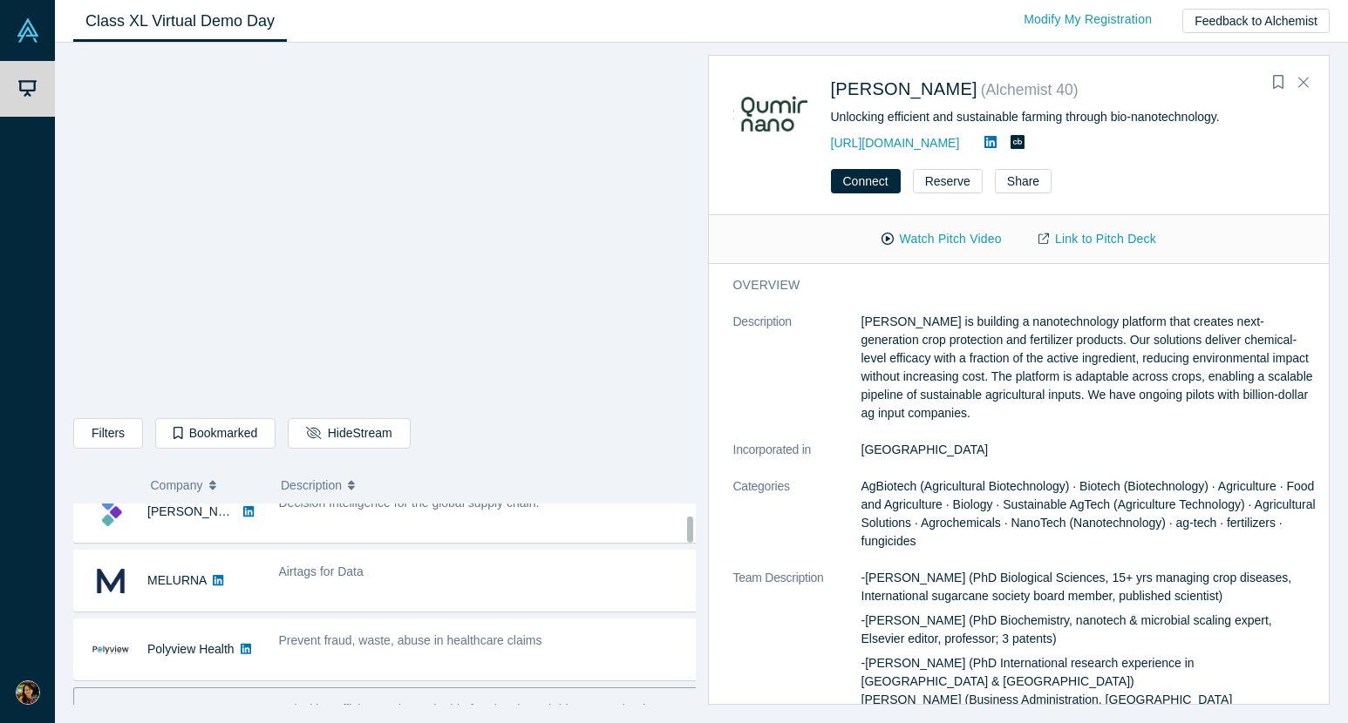
scroll to position [93, 0]
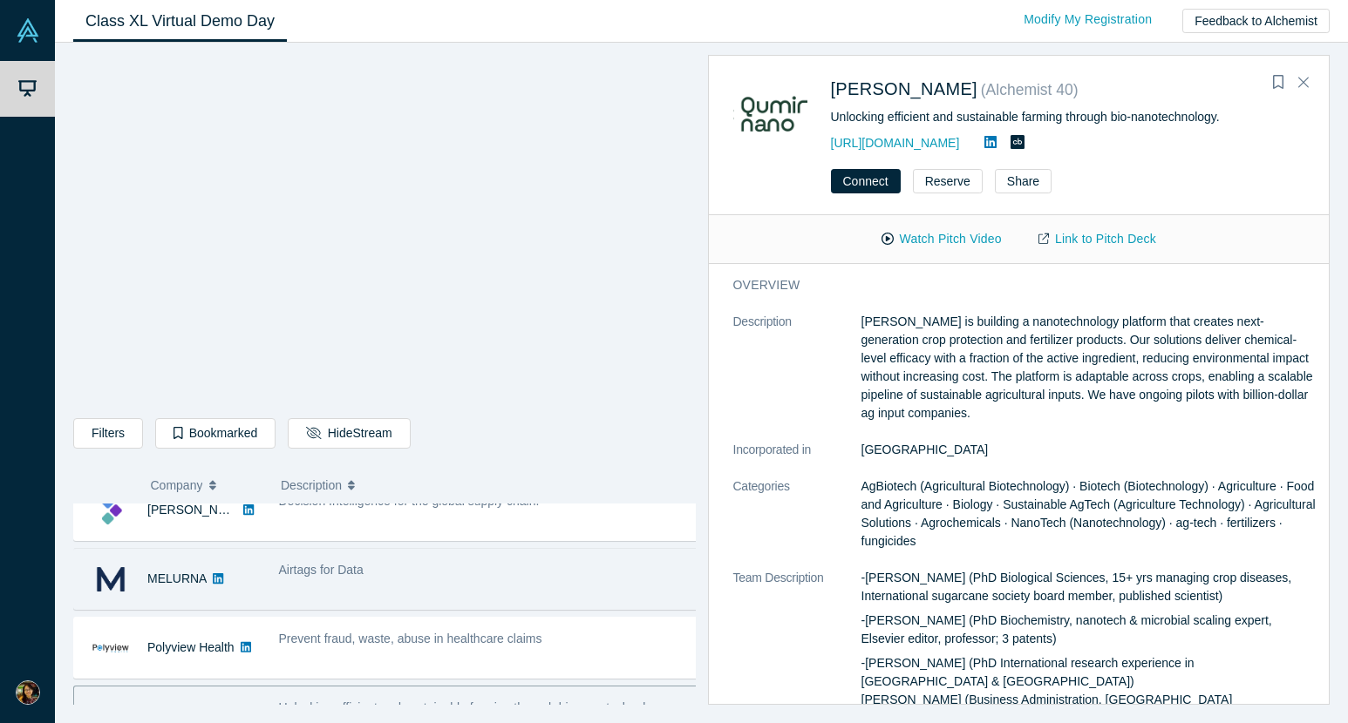
click at [262, 563] on div "MELURNA" at bounding box center [171, 579] width 195 height 60
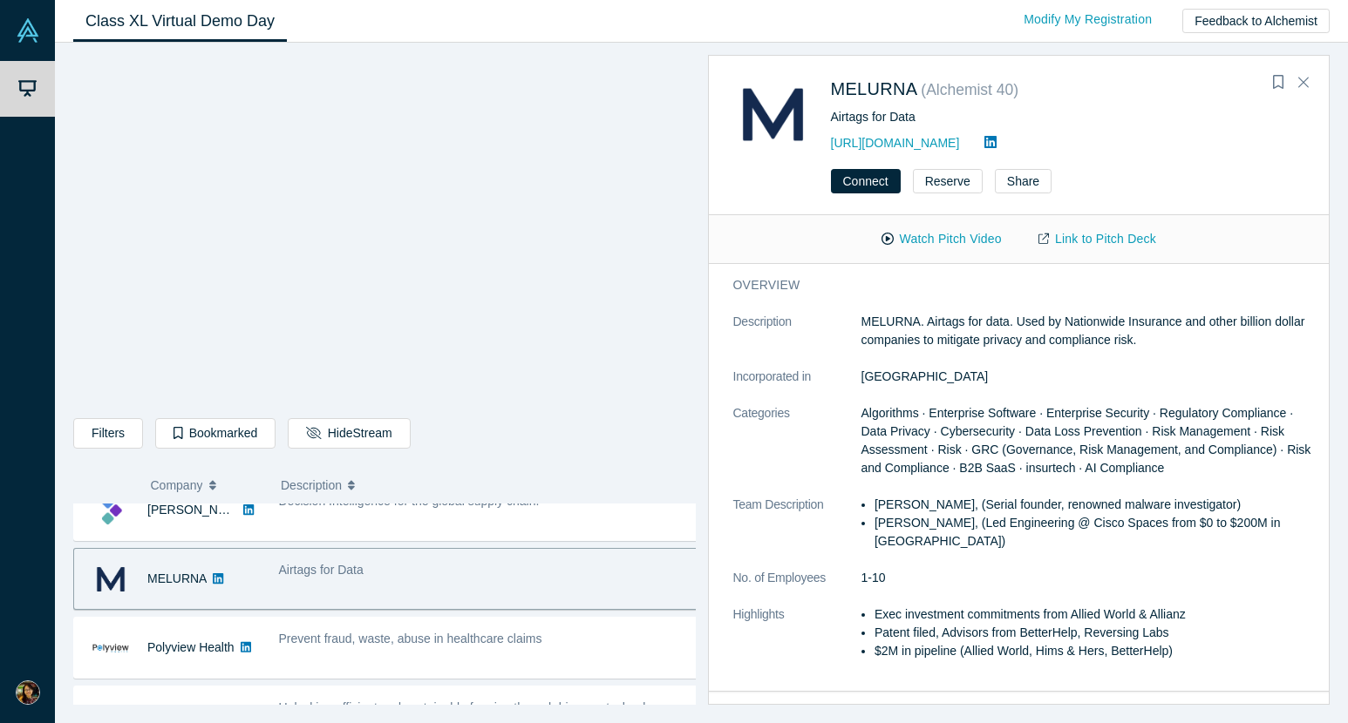
click at [308, 581] on div "Airtags for Data" at bounding box center [488, 579] width 438 height 55
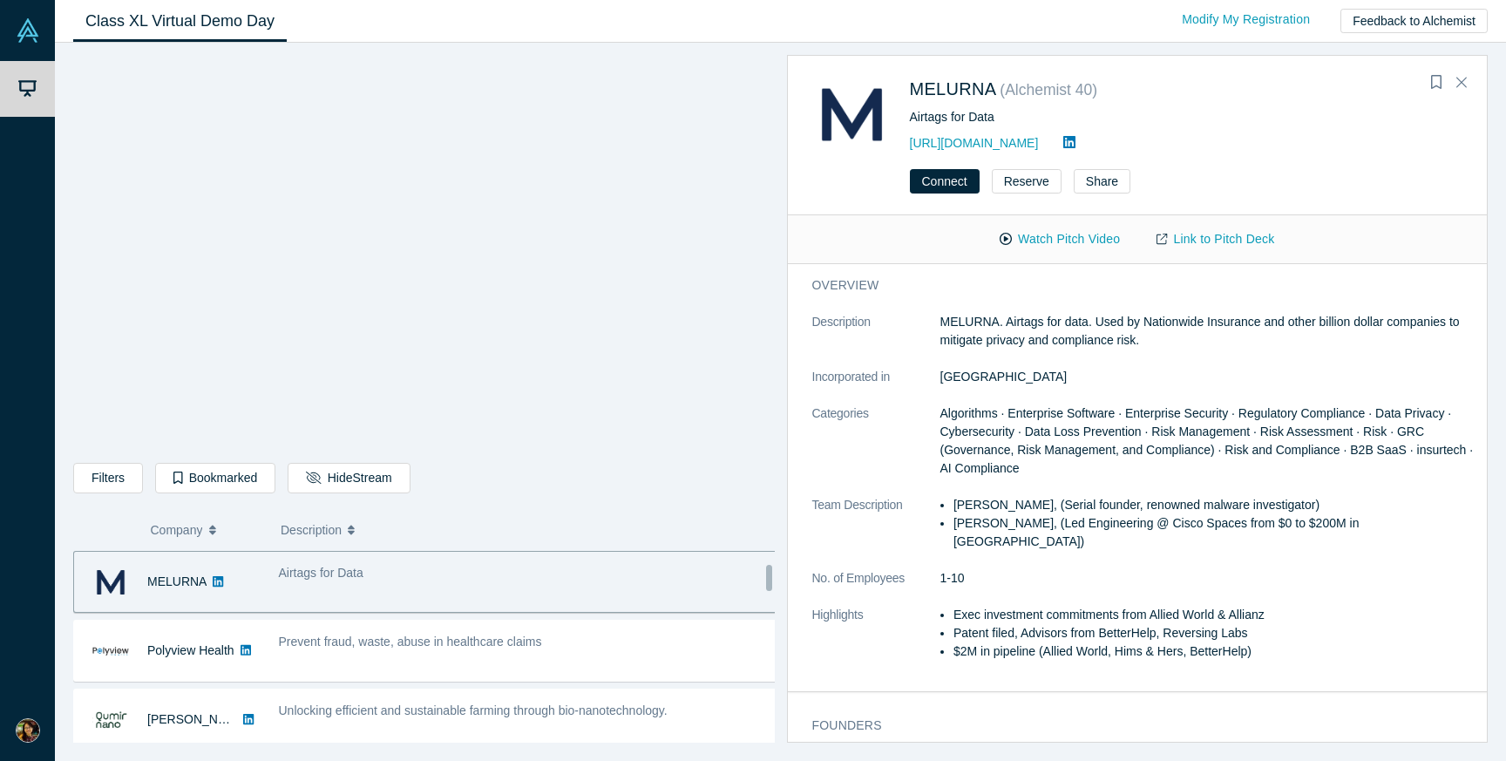
scroll to position [128, 0]
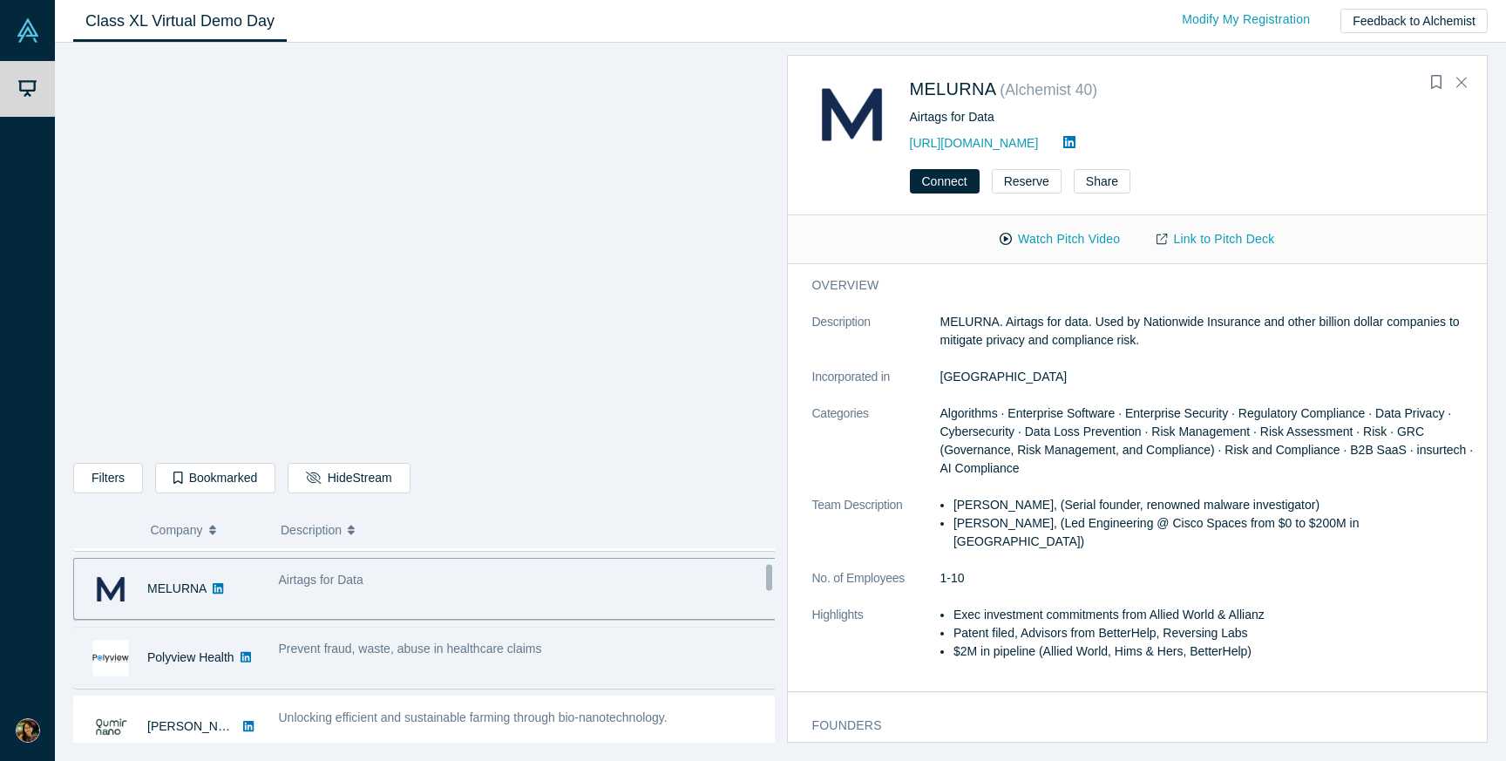
click at [499, 645] on span "Prevent fraud, waste, abuse in healthcare claims" at bounding box center [410, 649] width 263 height 14
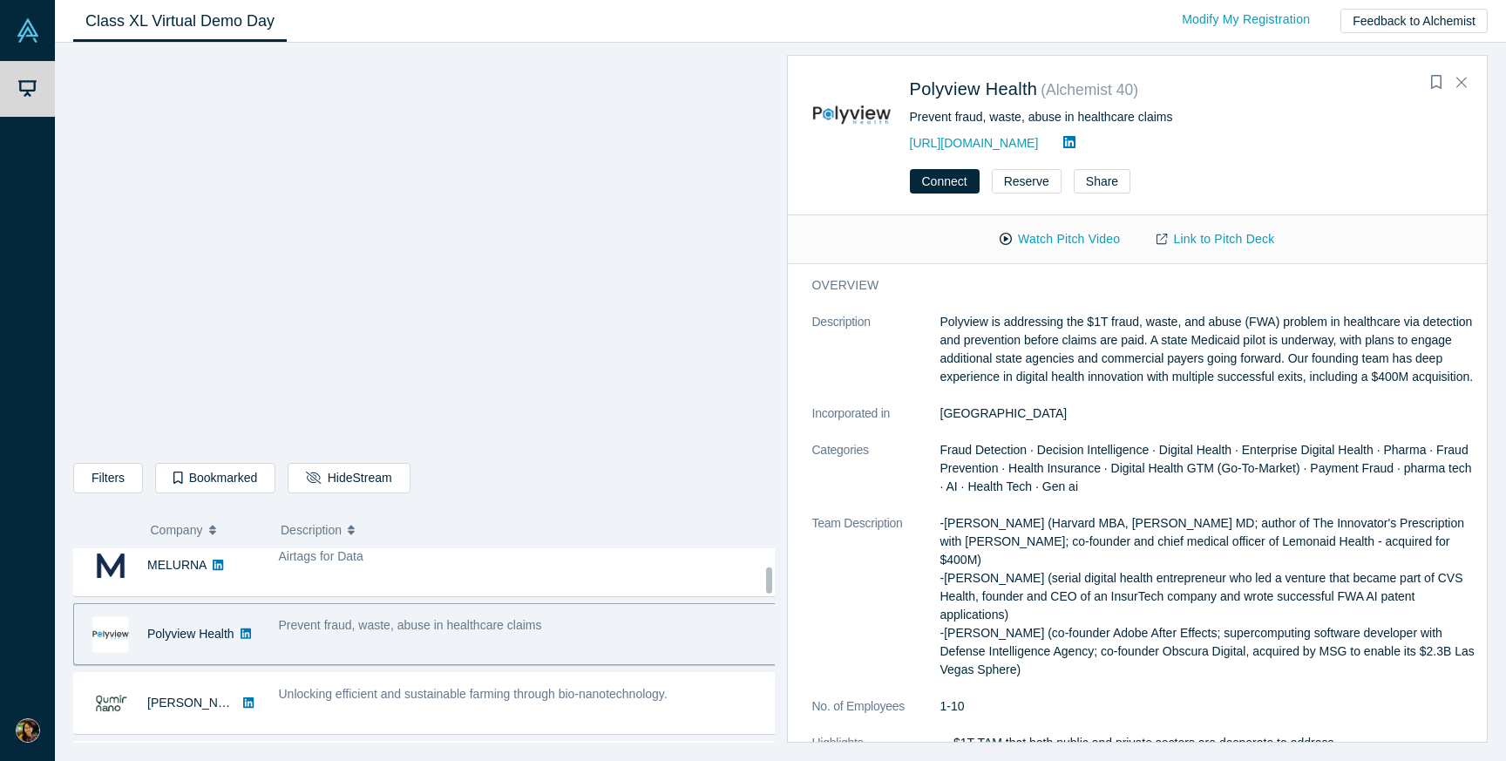
scroll to position [155, 0]
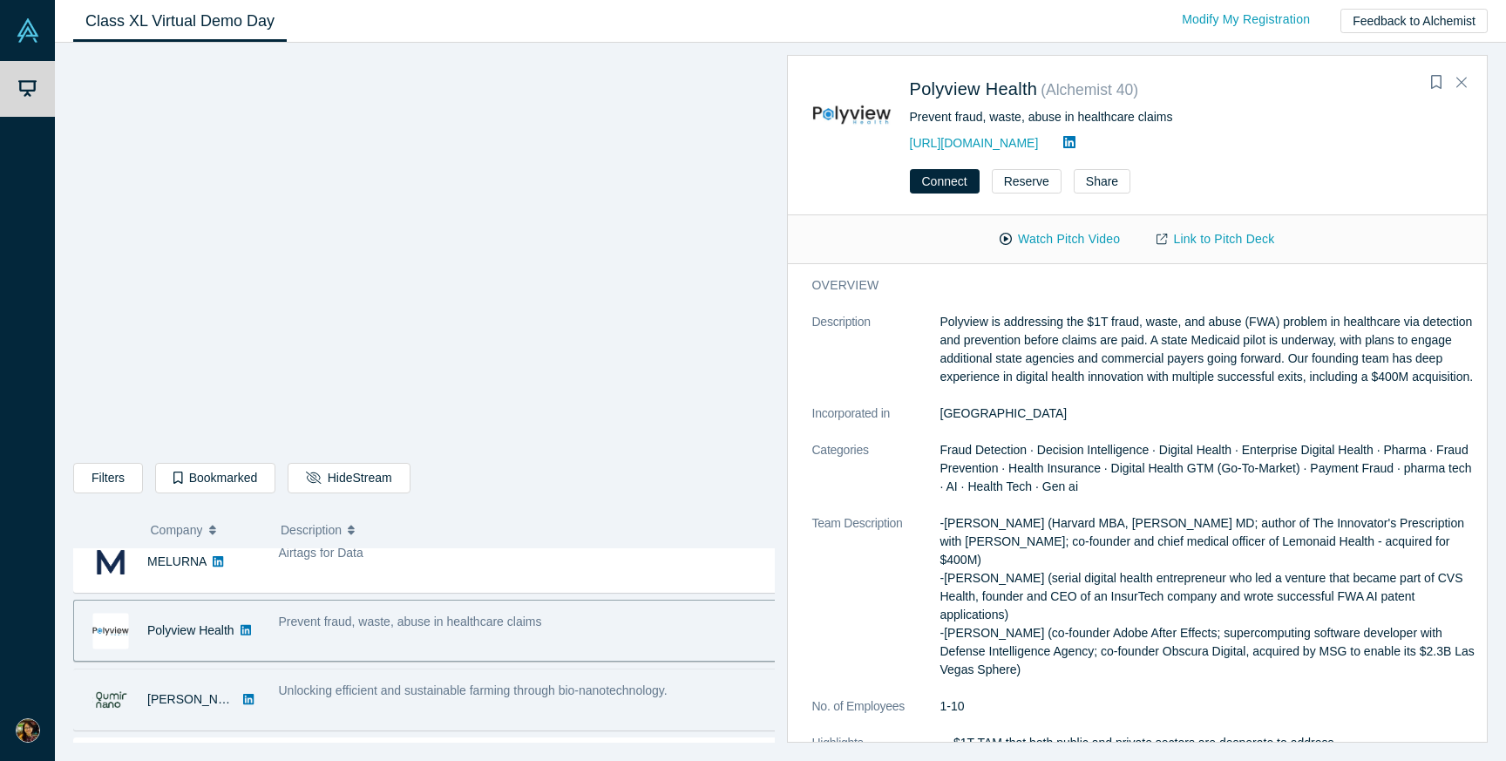
click at [482, 687] on span "Unlocking efficient and sustainable farming through bio-nanotechnology." at bounding box center [473, 690] width 389 height 14
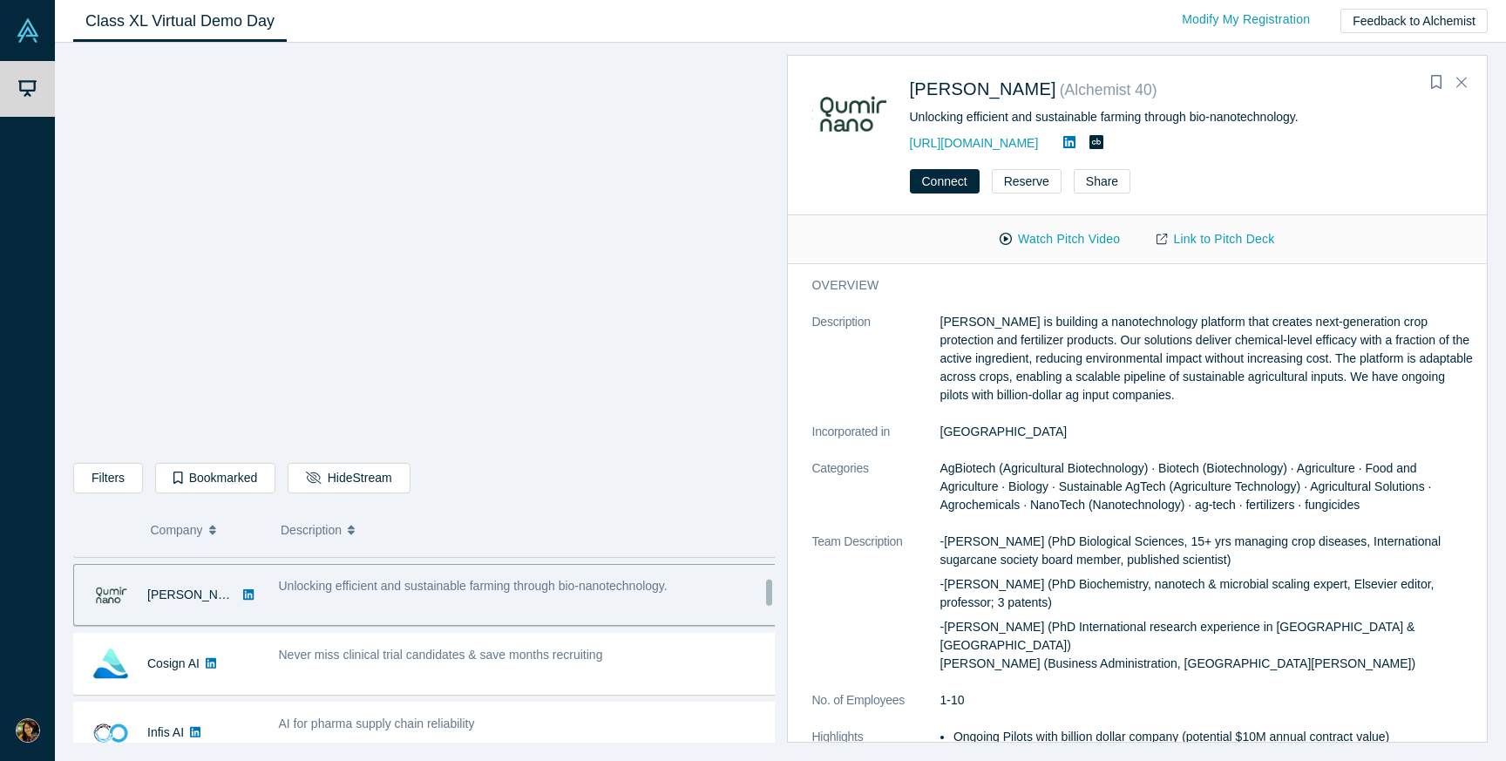
scroll to position [261, 0]
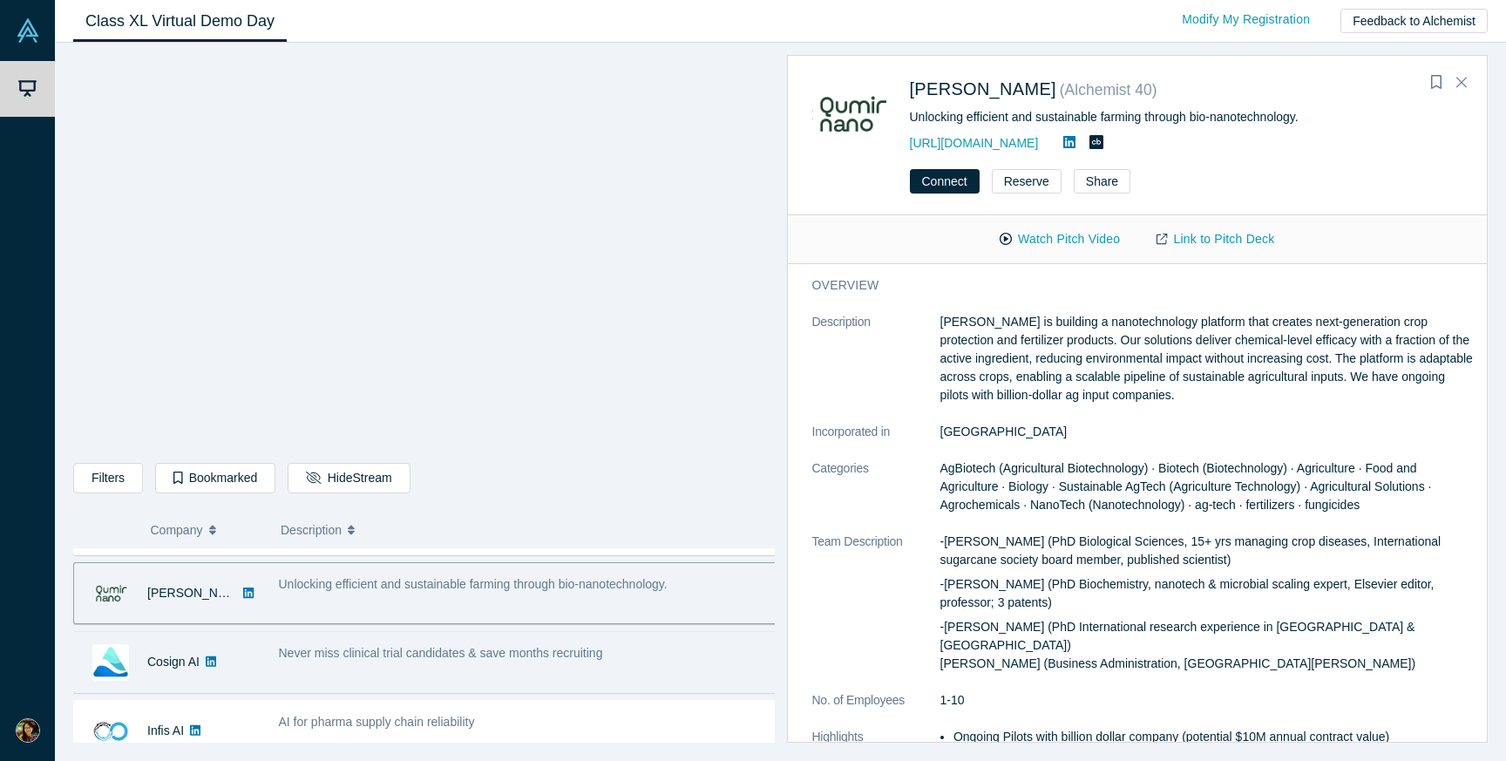
click at [461, 662] on div "Never miss clinical trial candidates & save months recruiting" at bounding box center [528, 653] width 499 height 18
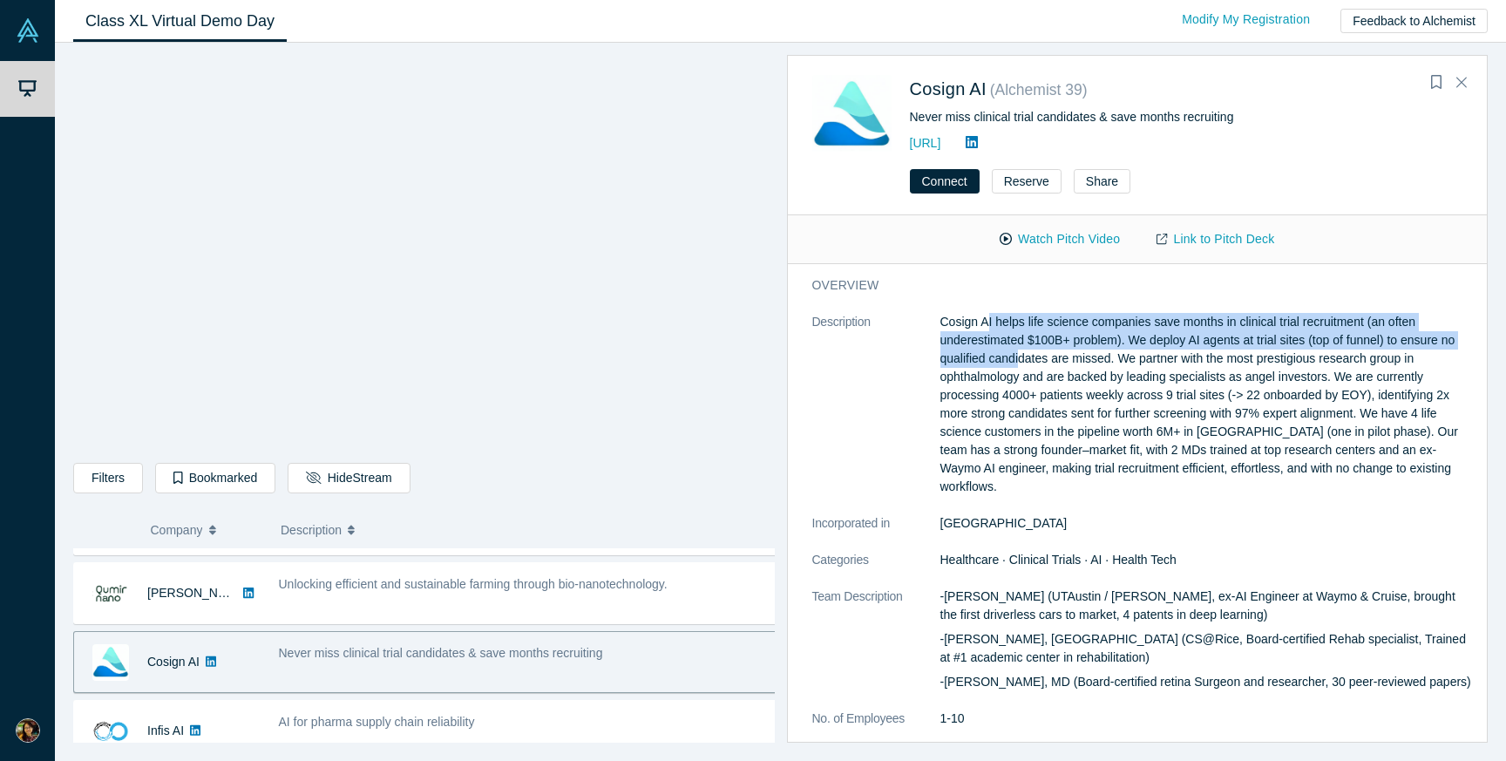
drag, startPoint x: 990, startPoint y: 318, endPoint x: 1022, endPoint y: 353, distance: 46.9
click at [1022, 353] on p "Cosign AI helps life science companies save months in clinical trial recruitmen…" at bounding box center [1208, 404] width 536 height 183
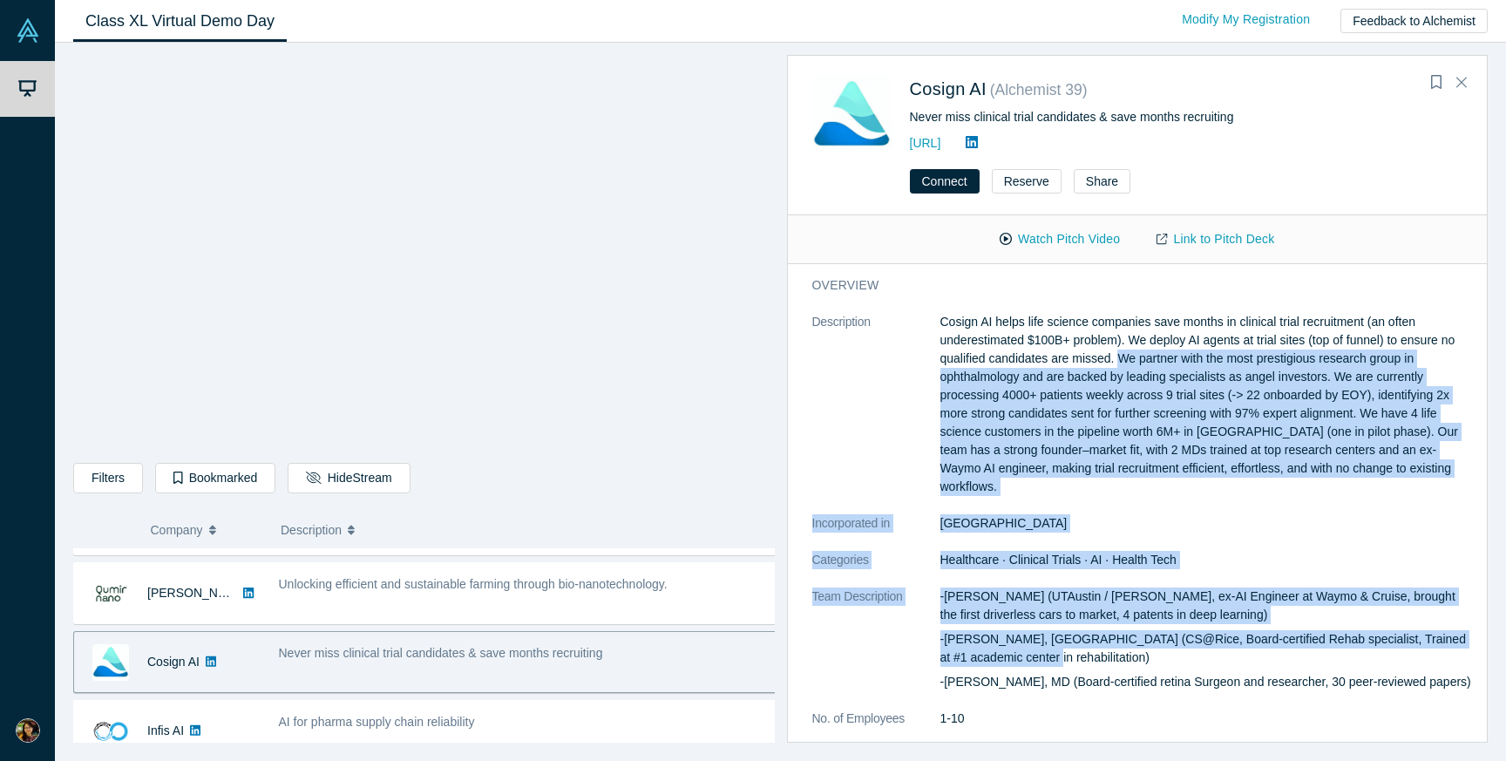
drag, startPoint x: 1119, startPoint y: 356, endPoint x: 1191, endPoint y: 642, distance: 294.9
click at [1191, 642] on dl "Description Cosign AI helps life science companies save months in clinical tria…" at bounding box center [1144, 584] width 664 height 543
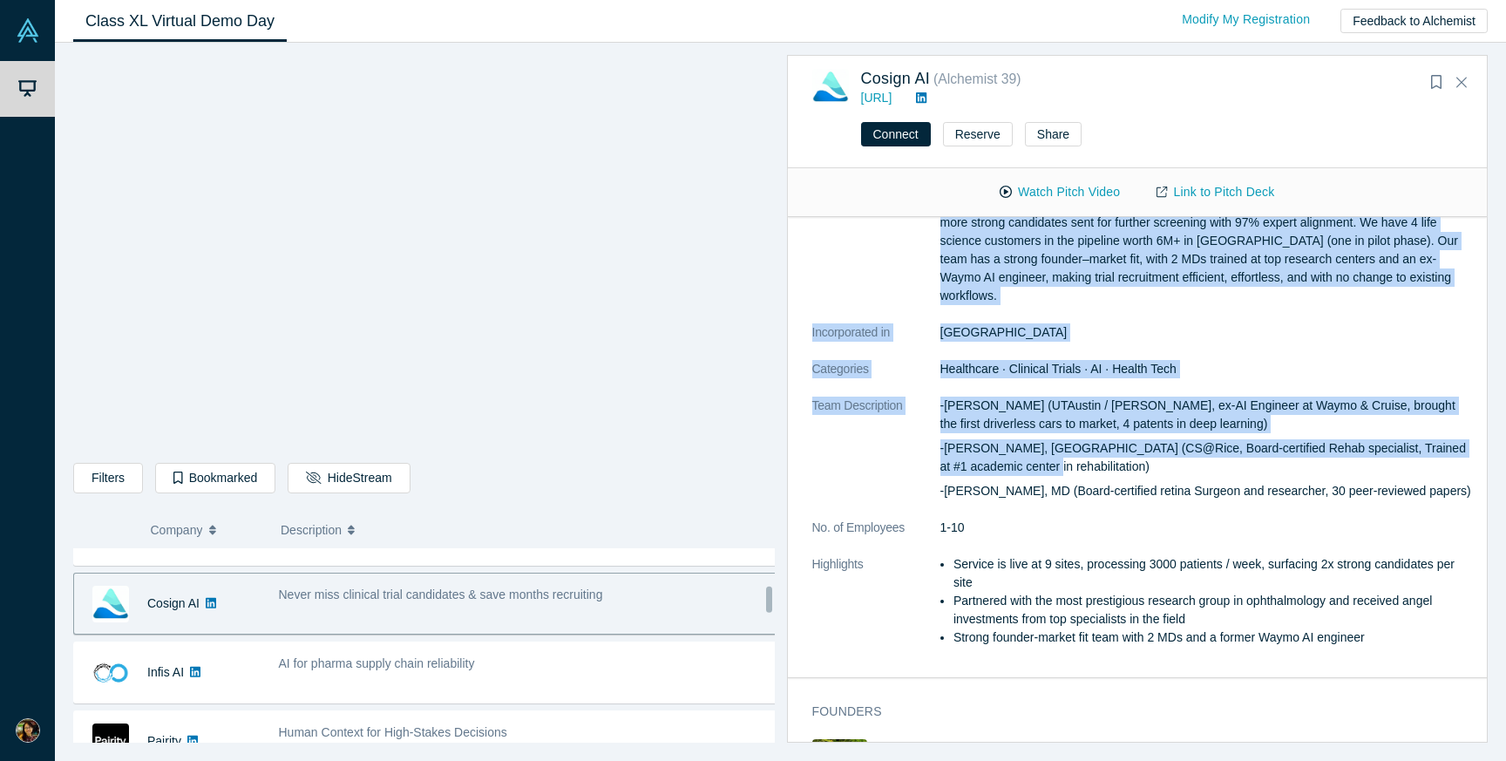
scroll to position [326, 0]
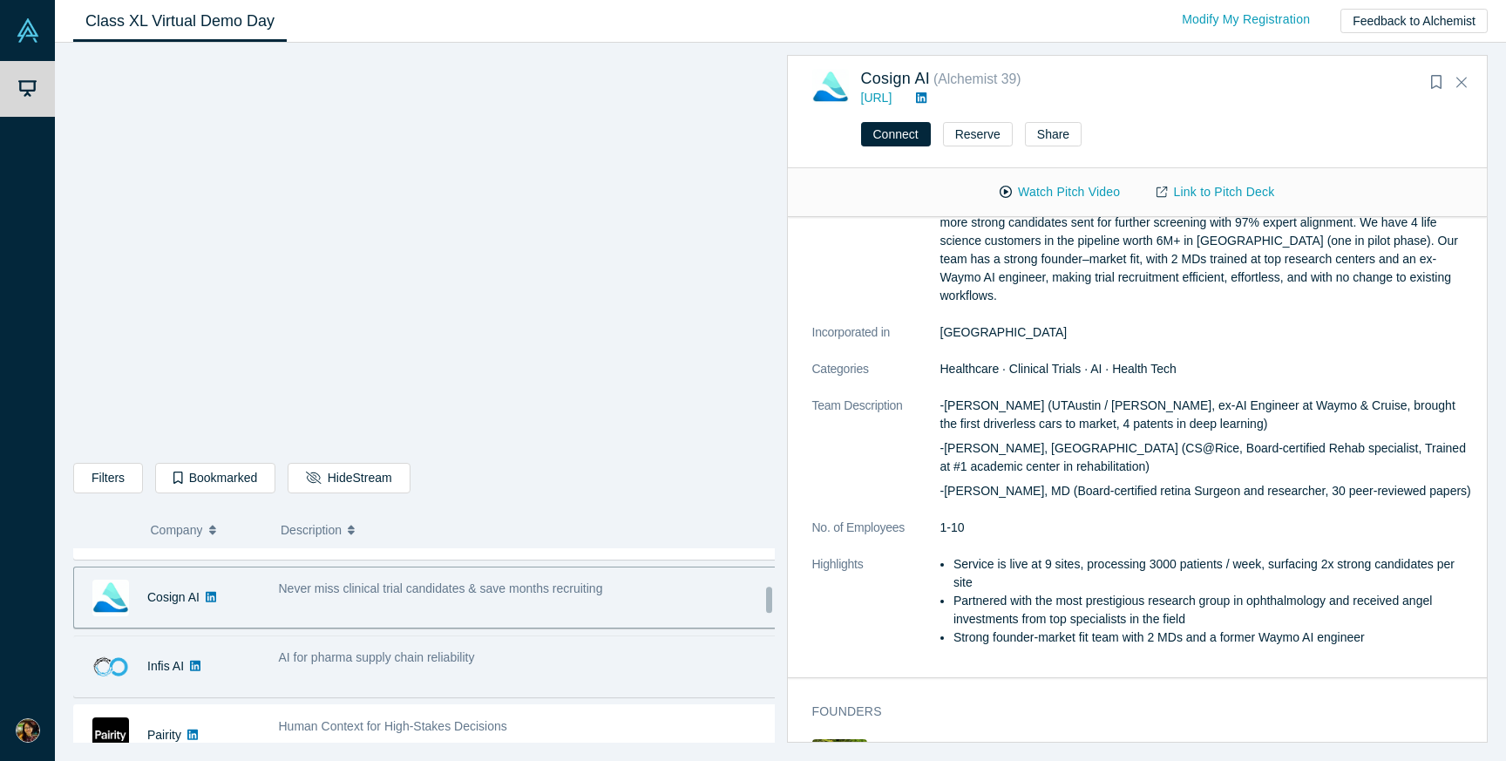
click at [458, 642] on div "AI for pharma supply chain reliability" at bounding box center [528, 666] width 518 height 55
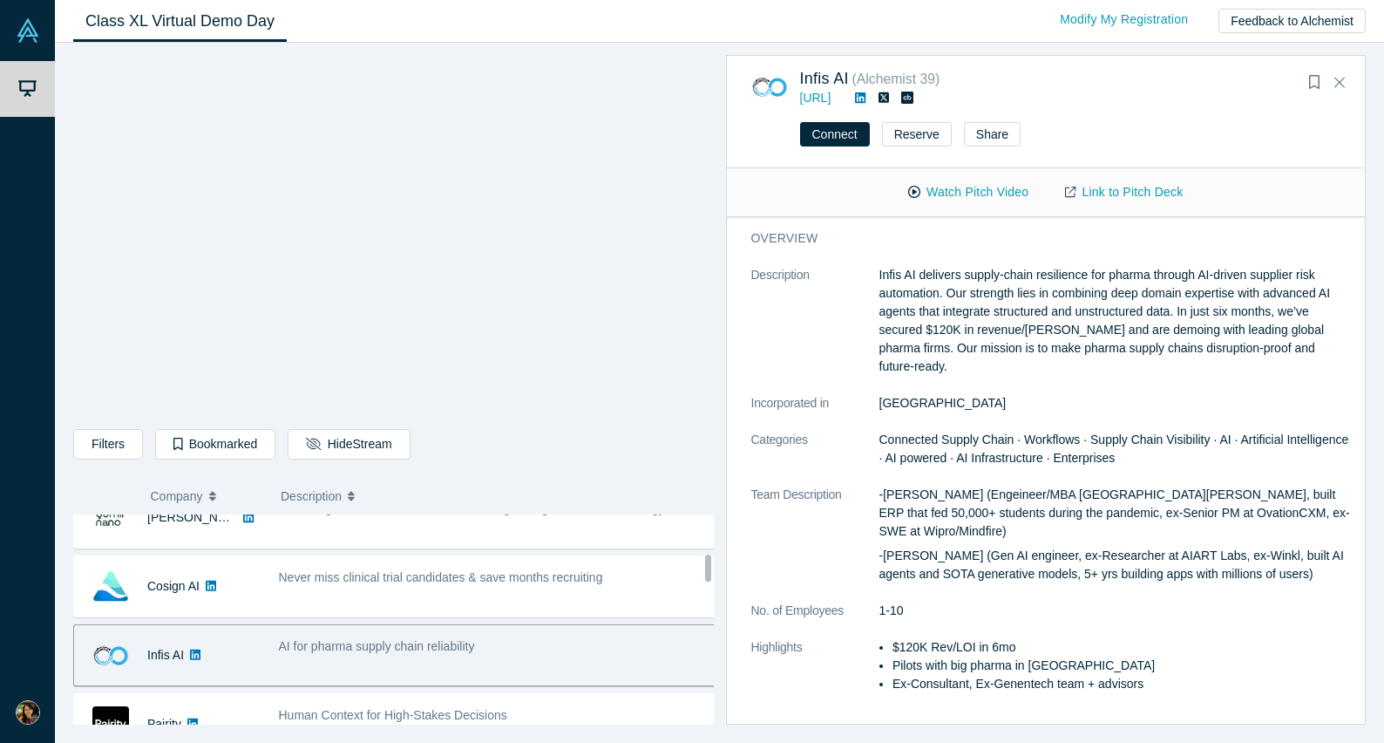
scroll to position [322, 0]
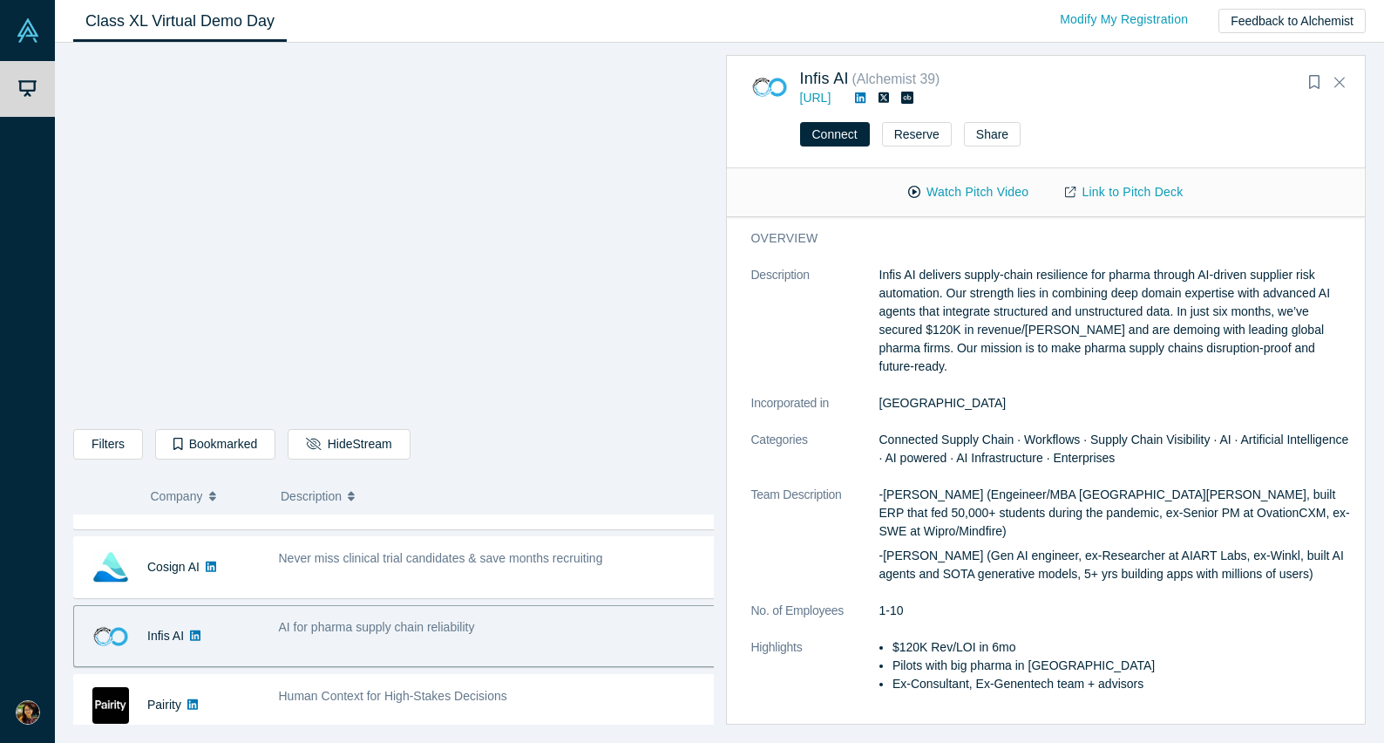
click at [738, 488] on div "overview Description Infis AI delivers supply-chain resilience for pharma throu…" at bounding box center [1053, 470] width 652 height 506
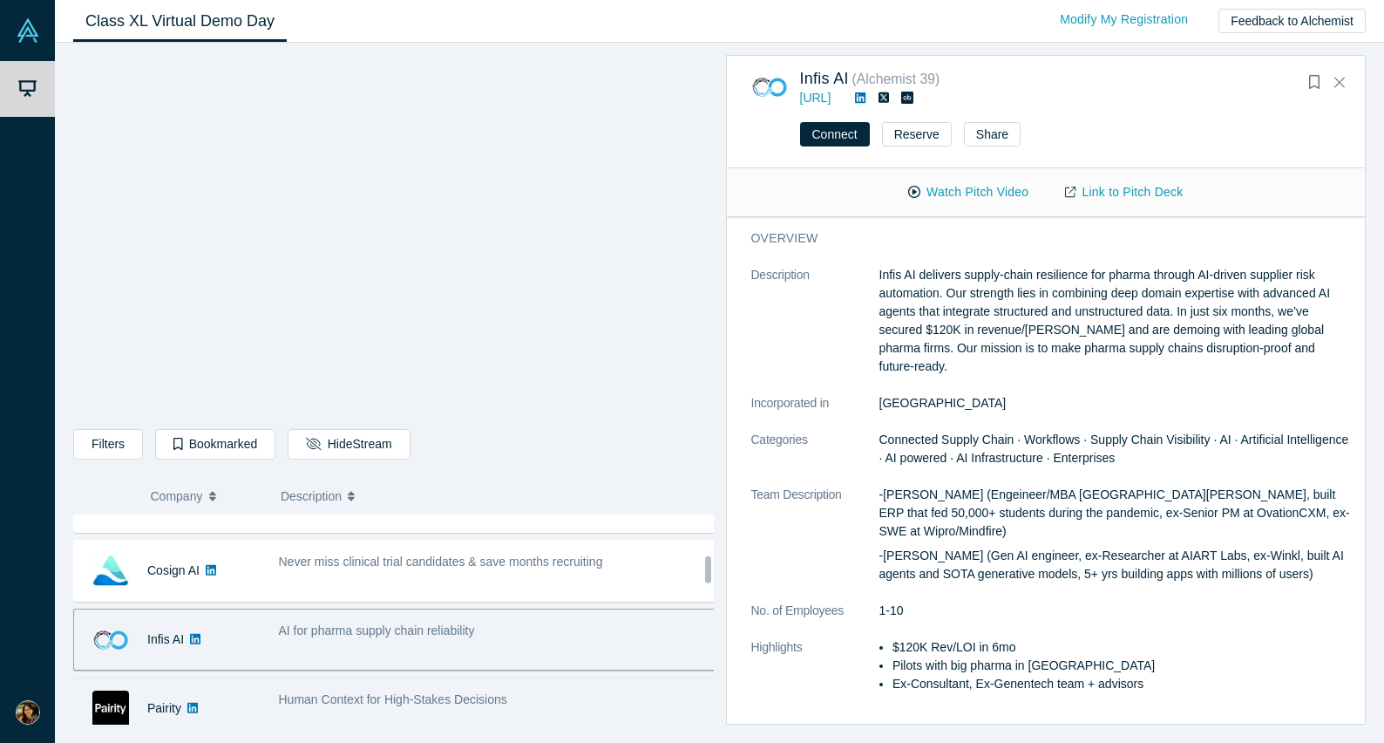
scroll to position [329, 0]
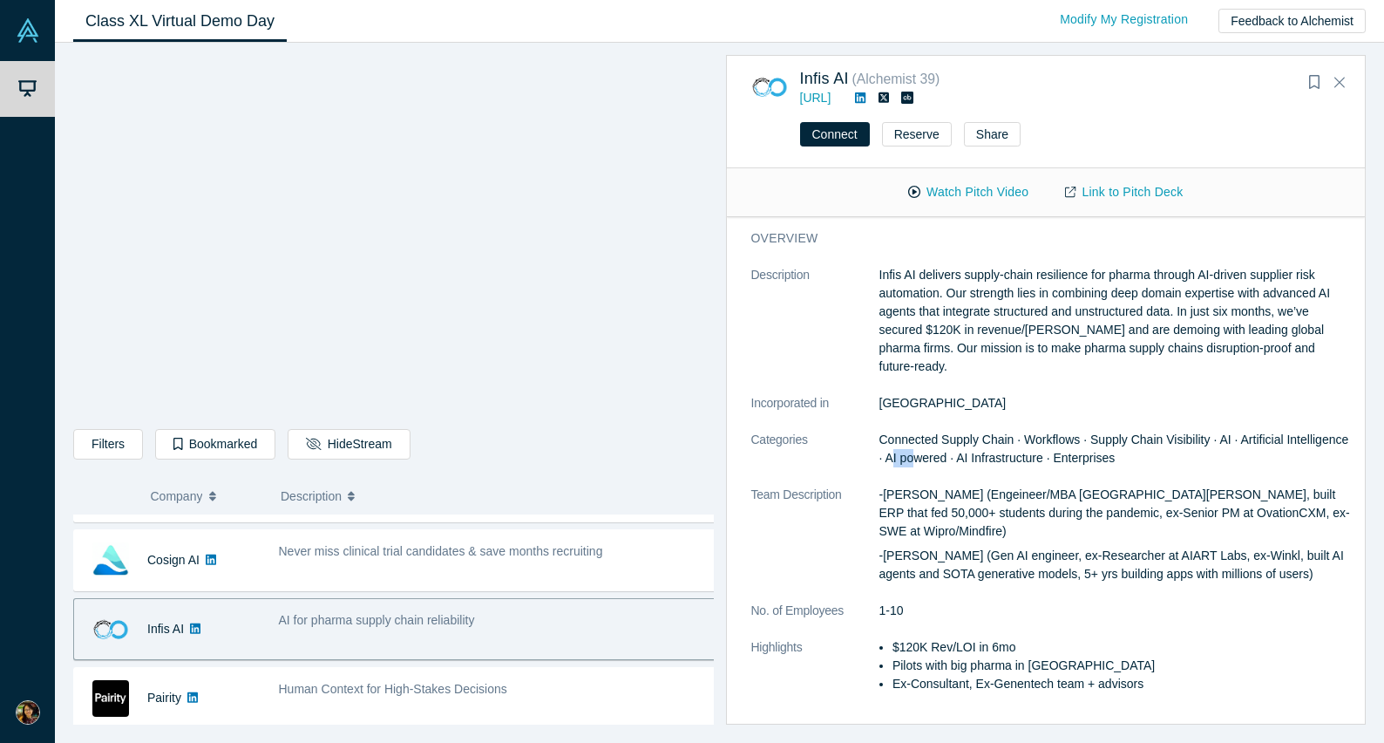
drag, startPoint x: 981, startPoint y: 442, endPoint x: 952, endPoint y: 453, distance: 30.9
click at [954, 450] on dl "Description Infis AI delivers supply-chain resilience for pharma through AI-dri…" at bounding box center [1052, 488] width 603 height 445
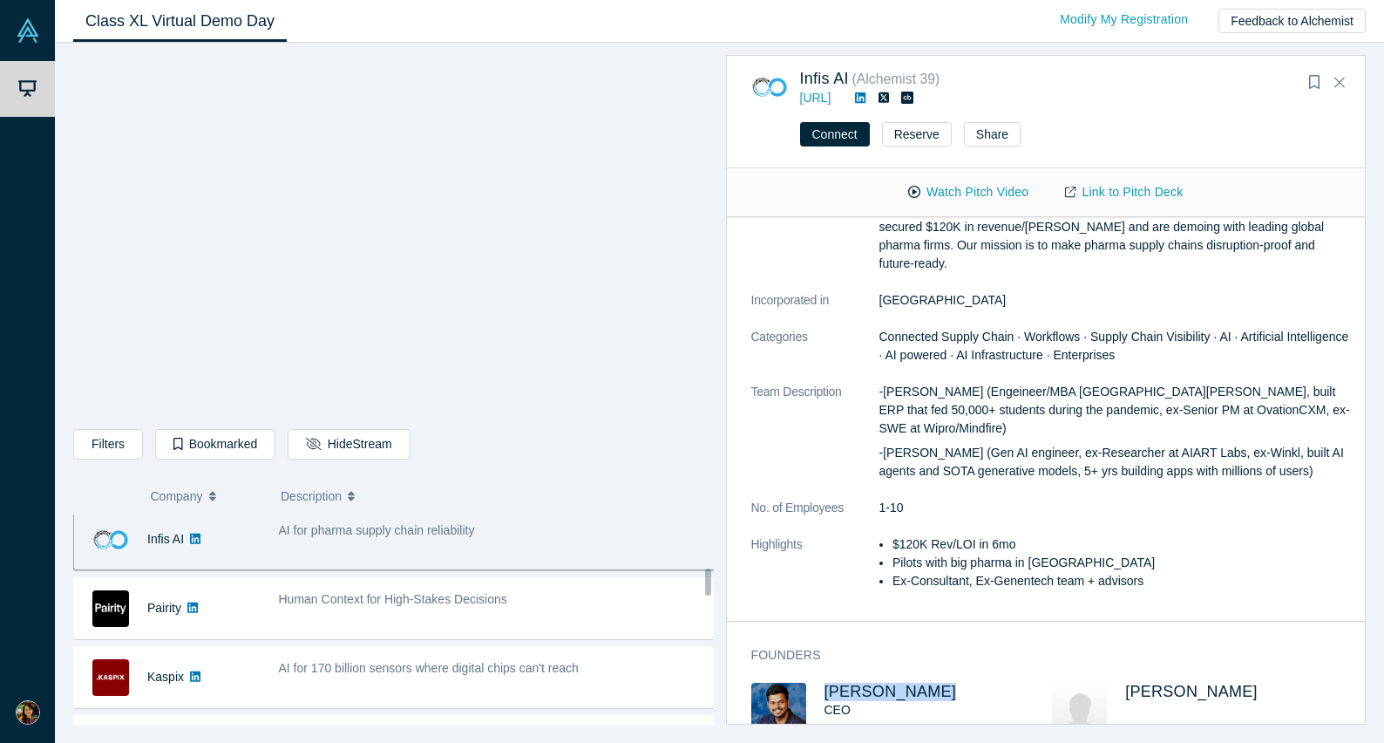
scroll to position [421, 0]
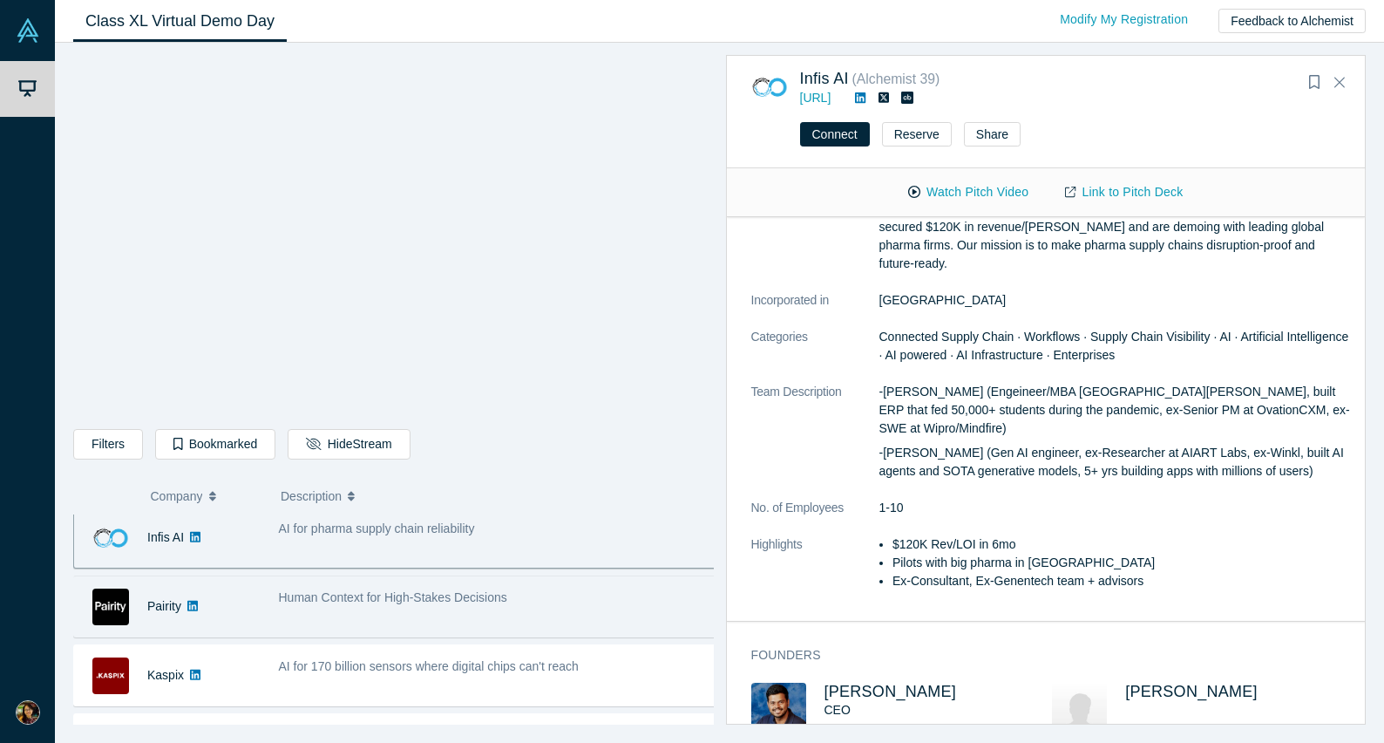
click at [598, 601] on div "Human Context for High-Stakes Decisions" at bounding box center [498, 597] width 438 height 18
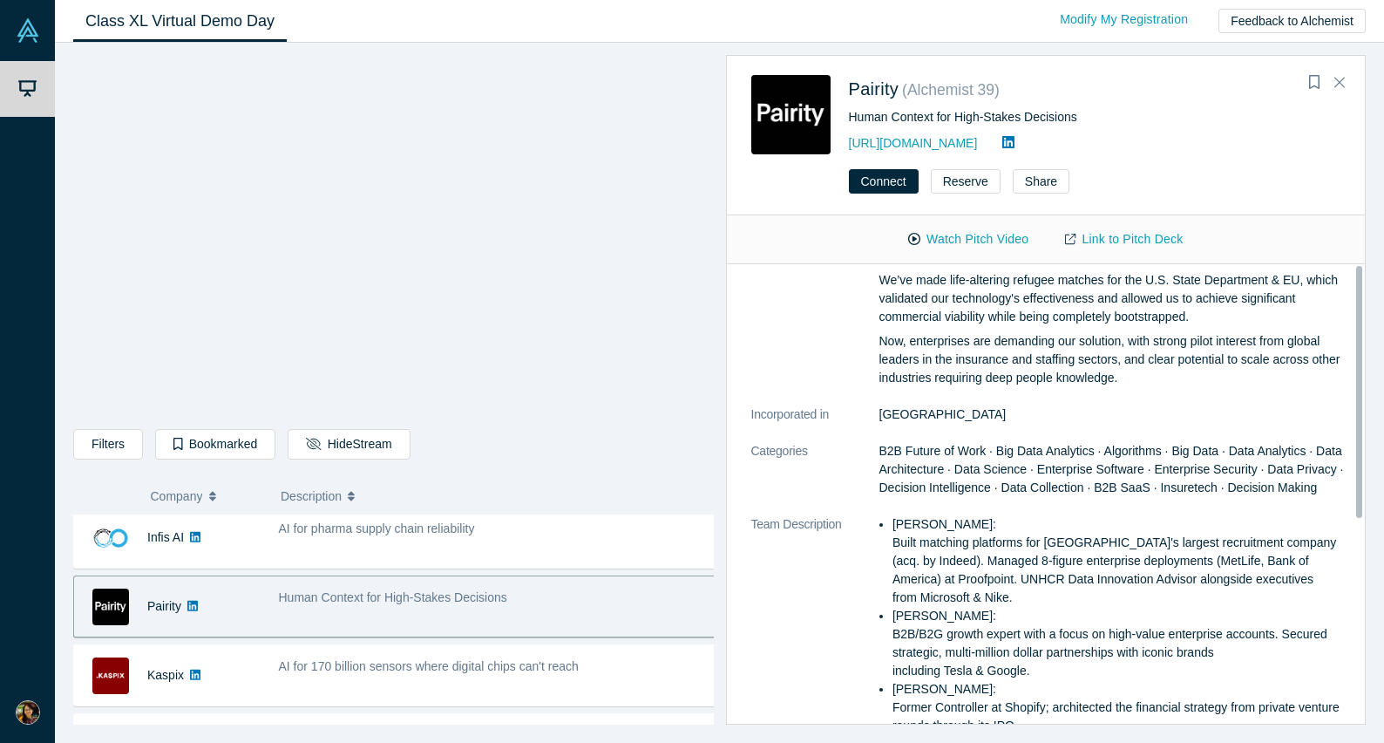
scroll to position [0, 0]
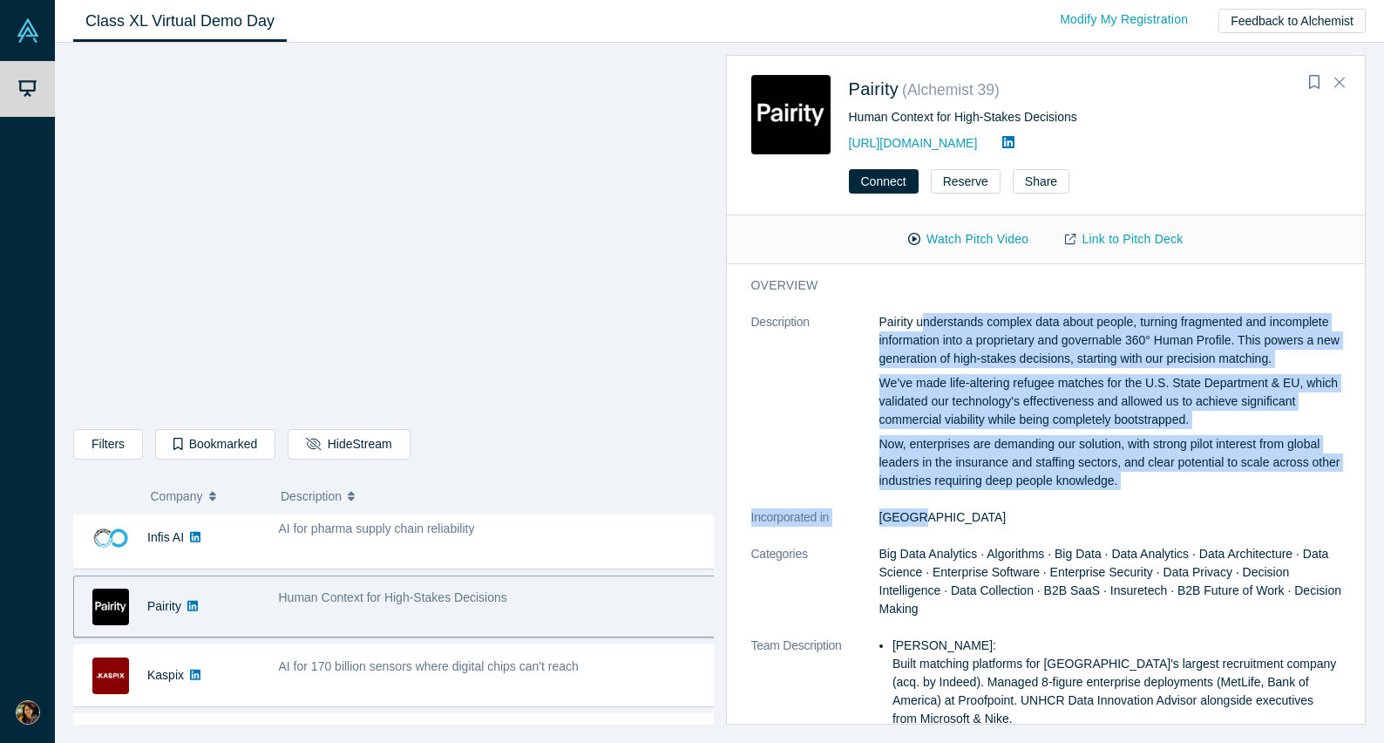
drag, startPoint x: 922, startPoint y: 323, endPoint x: 1057, endPoint y: 531, distance: 247.6
click at [1057, 531] on dl "Description Pairity understands complex data about people, turning fragmented a…" at bounding box center [1052, 676] width 603 height 726
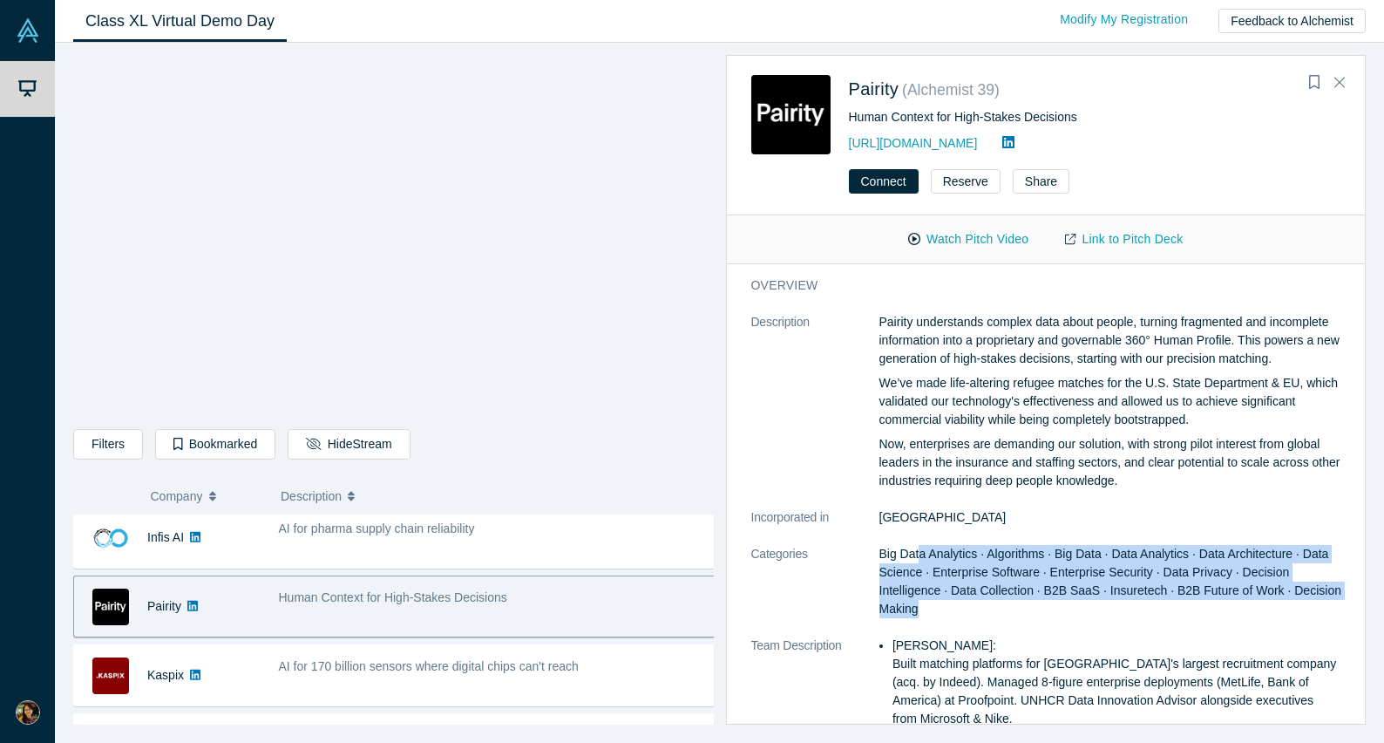
drag, startPoint x: 921, startPoint y: 551, endPoint x: 1011, endPoint y: 612, distance: 108.5
click at [1011, 612] on dd "Big Data Analytics · Algorithms · Big Data · Data Analytics · Data Architecture…" at bounding box center [1116, 581] width 475 height 73
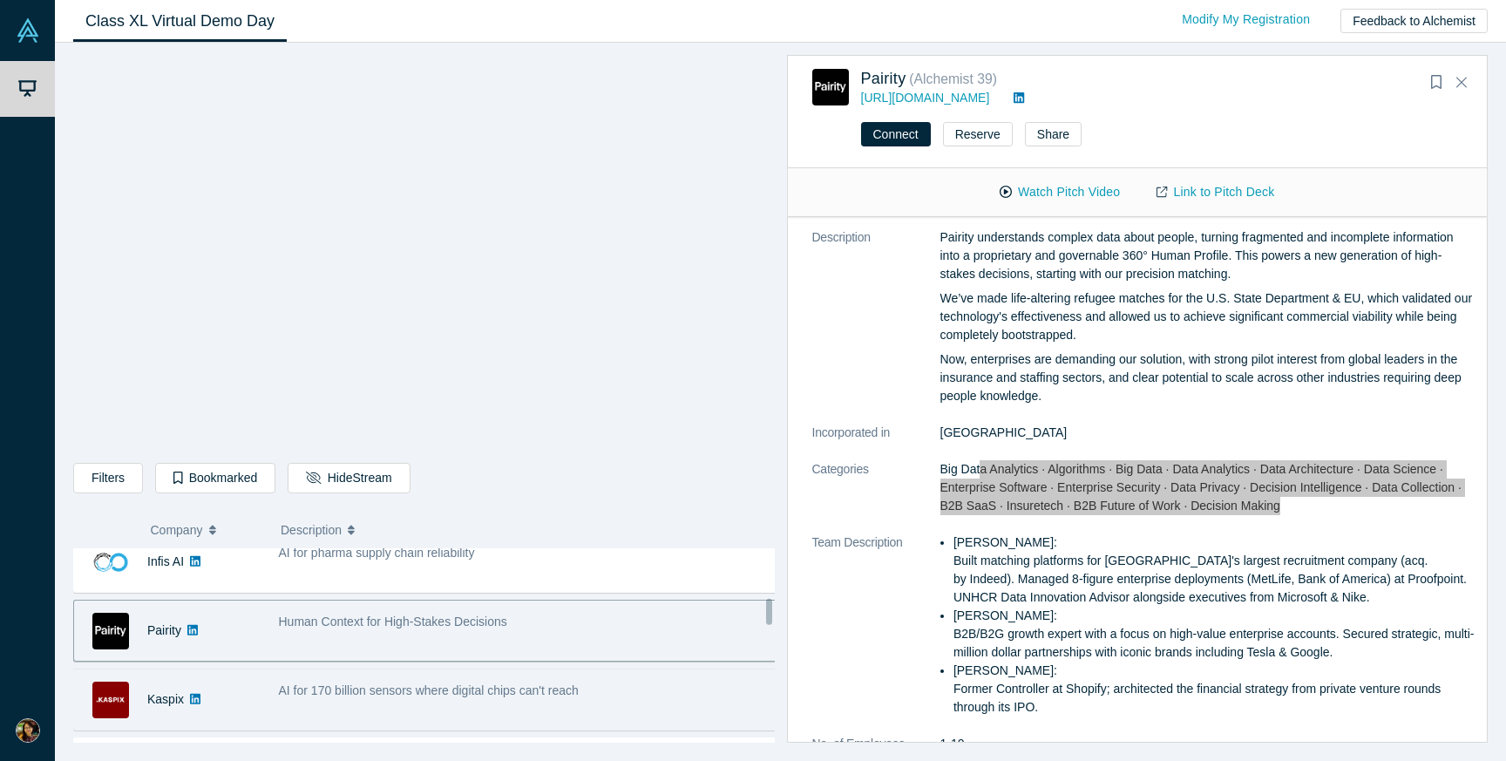
scroll to position [429, 0]
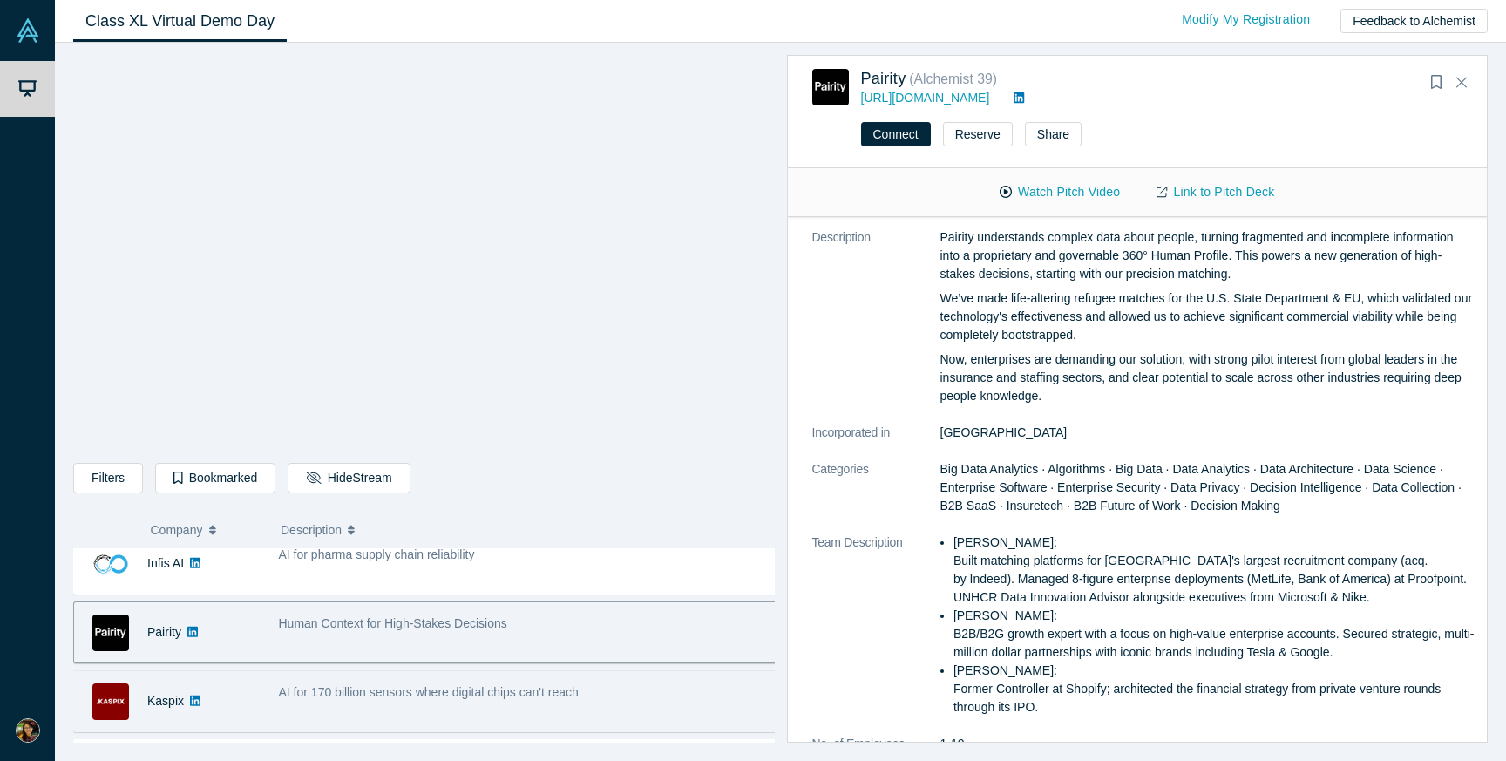
click at [541, 714] on div "AI for 170 billion sensors where digital chips can't reach" at bounding box center [528, 701] width 518 height 55
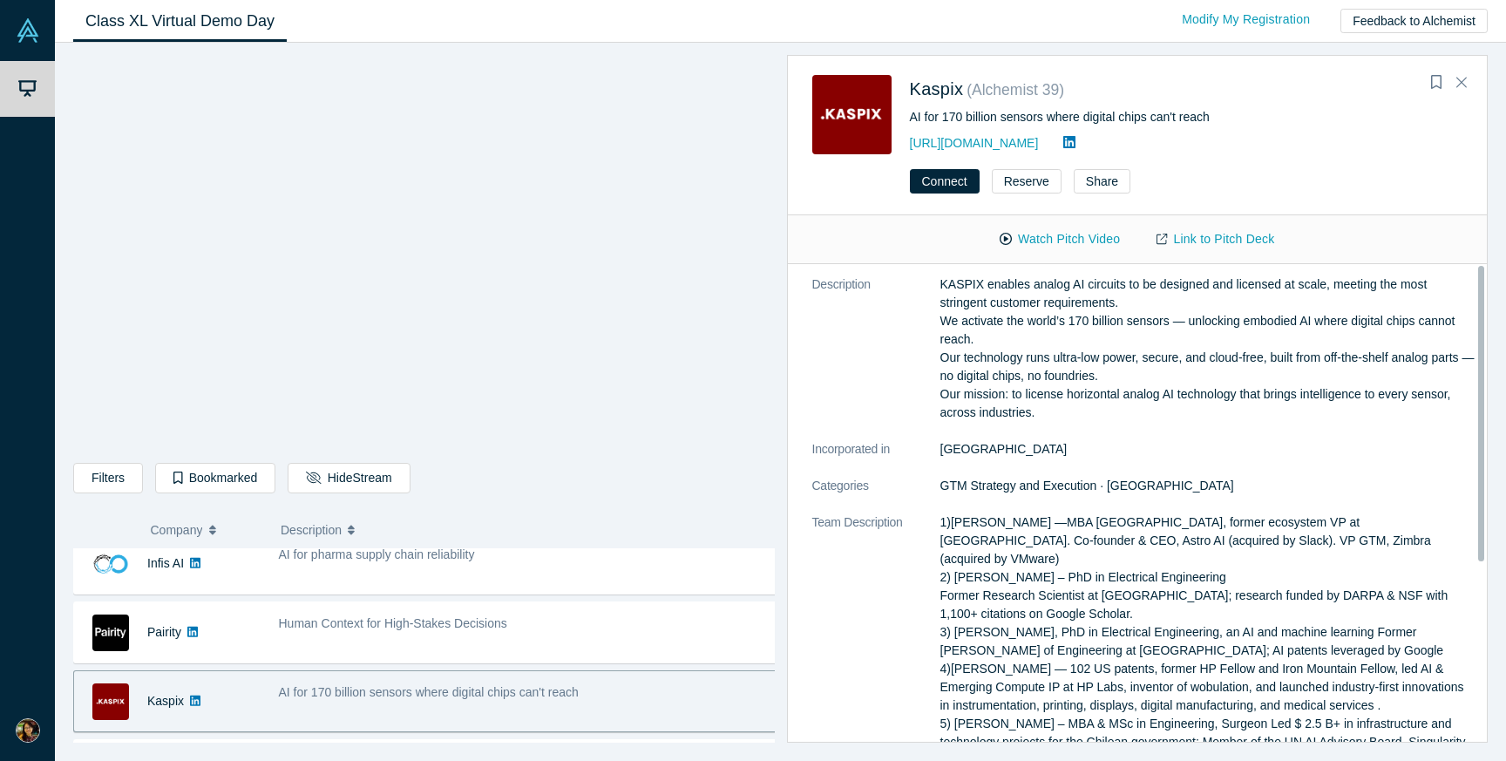
scroll to position [0, 0]
